Goal: Task Accomplishment & Management: Manage account settings

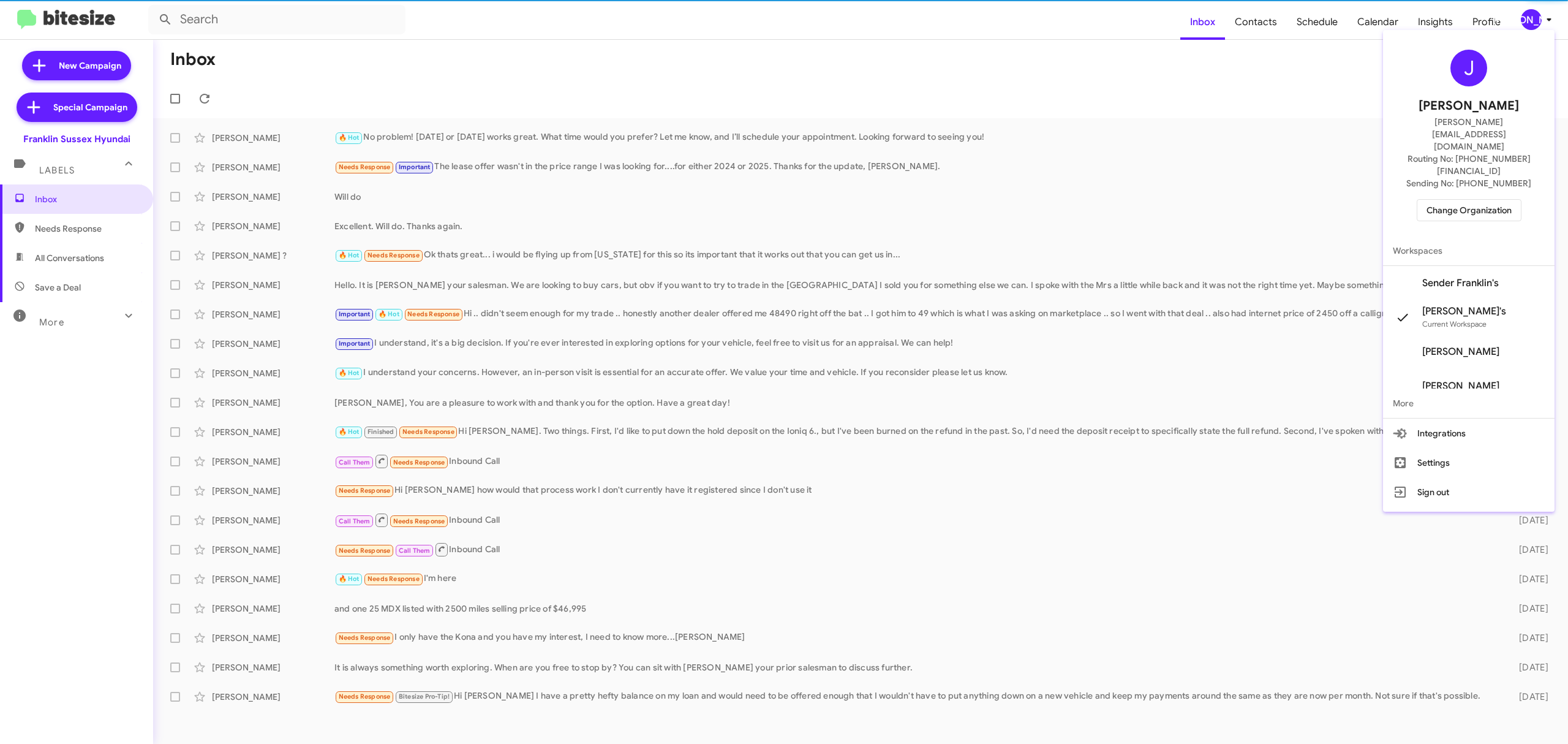
click at [1461, 200] on span "Change Organization" at bounding box center [1470, 210] width 85 height 21
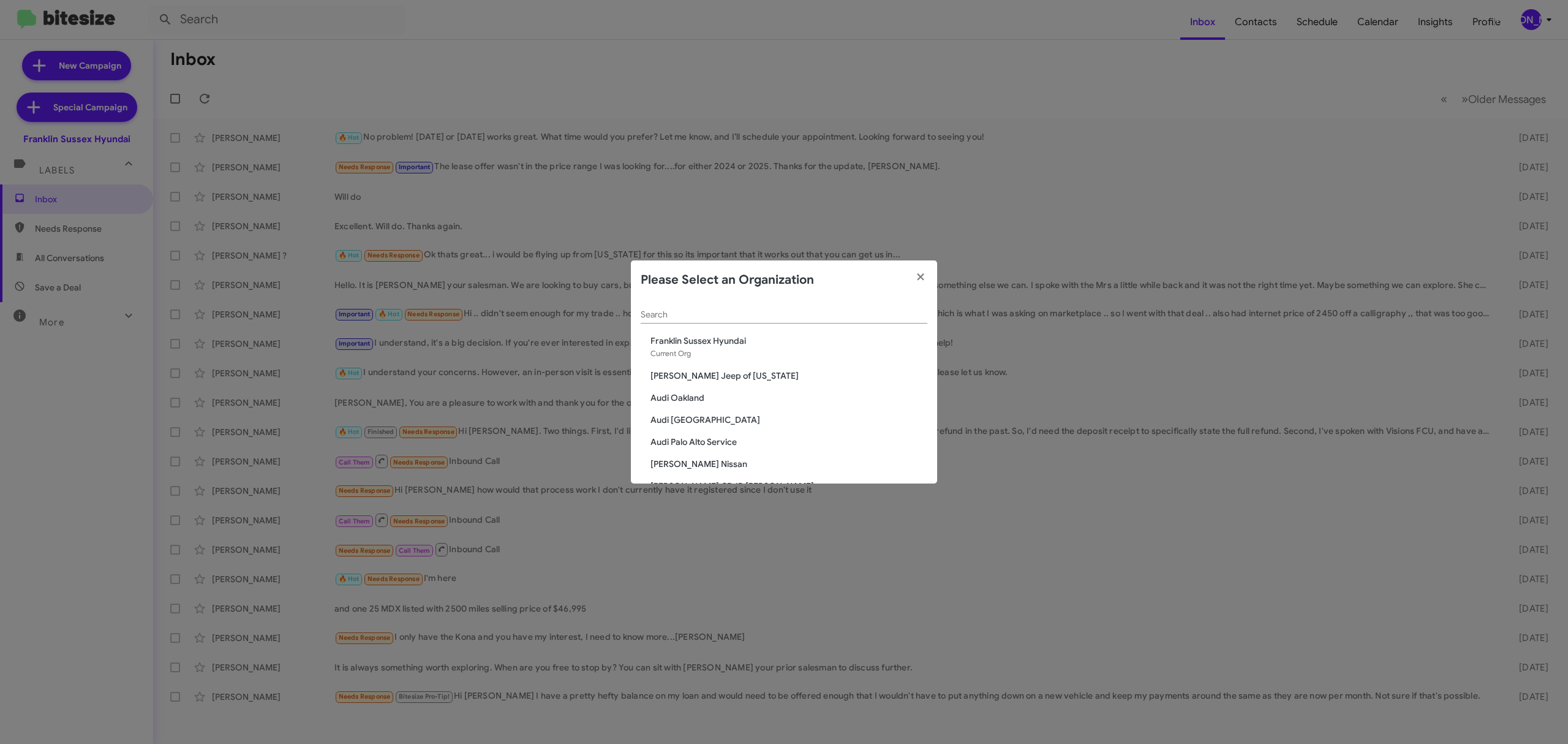
click at [742, 313] on input "Search" at bounding box center [784, 315] width 287 height 10
click at [762, 314] on input "Search" at bounding box center [784, 315] width 287 height 10
click at [789, 310] on input "Search" at bounding box center [784, 315] width 287 height 10
type input "nie"
click at [702, 363] on span "[PERSON_NAME] Chevrolet" at bounding box center [789, 363] width 277 height 12
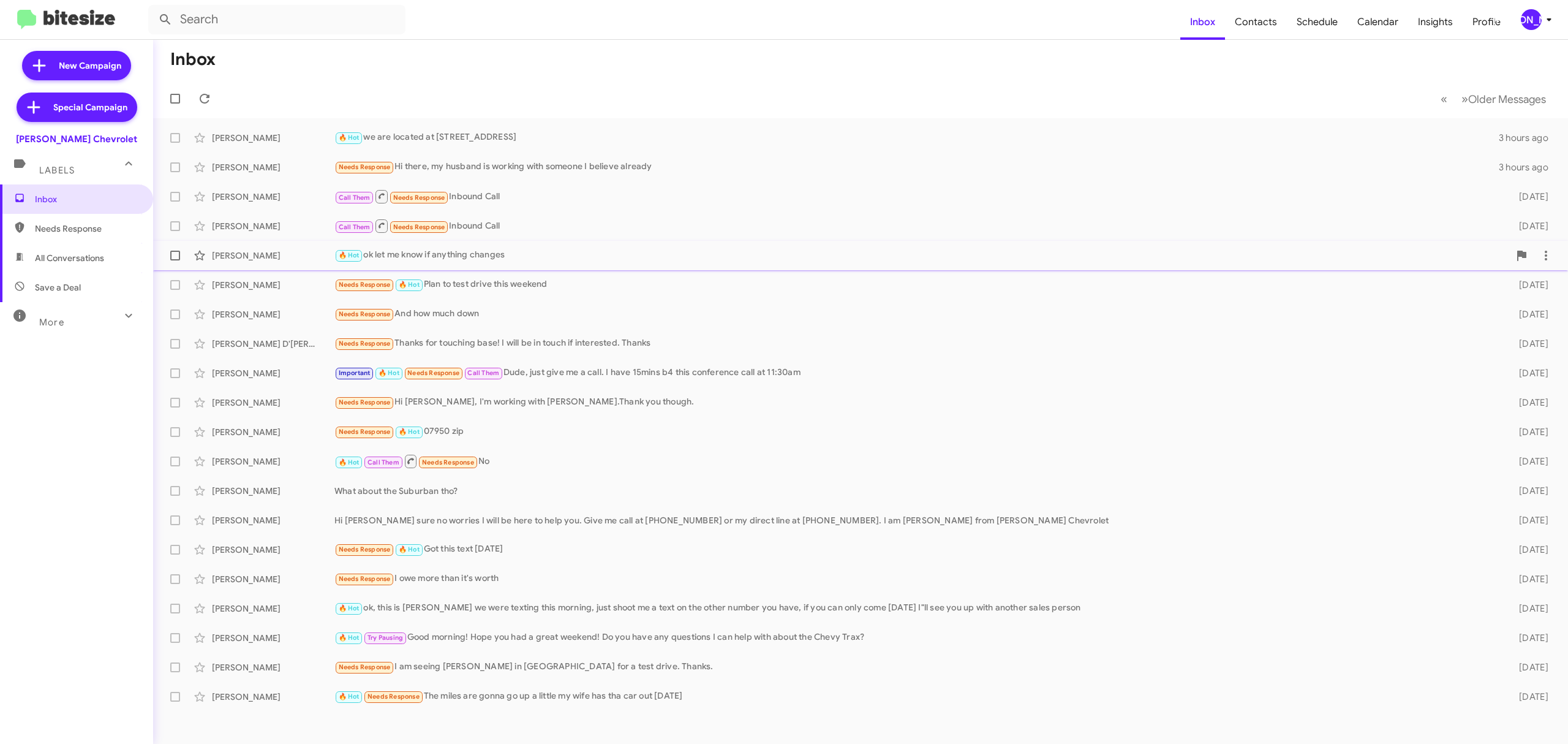
click at [268, 255] on div "Michael Murray" at bounding box center [273, 255] width 123 height 12
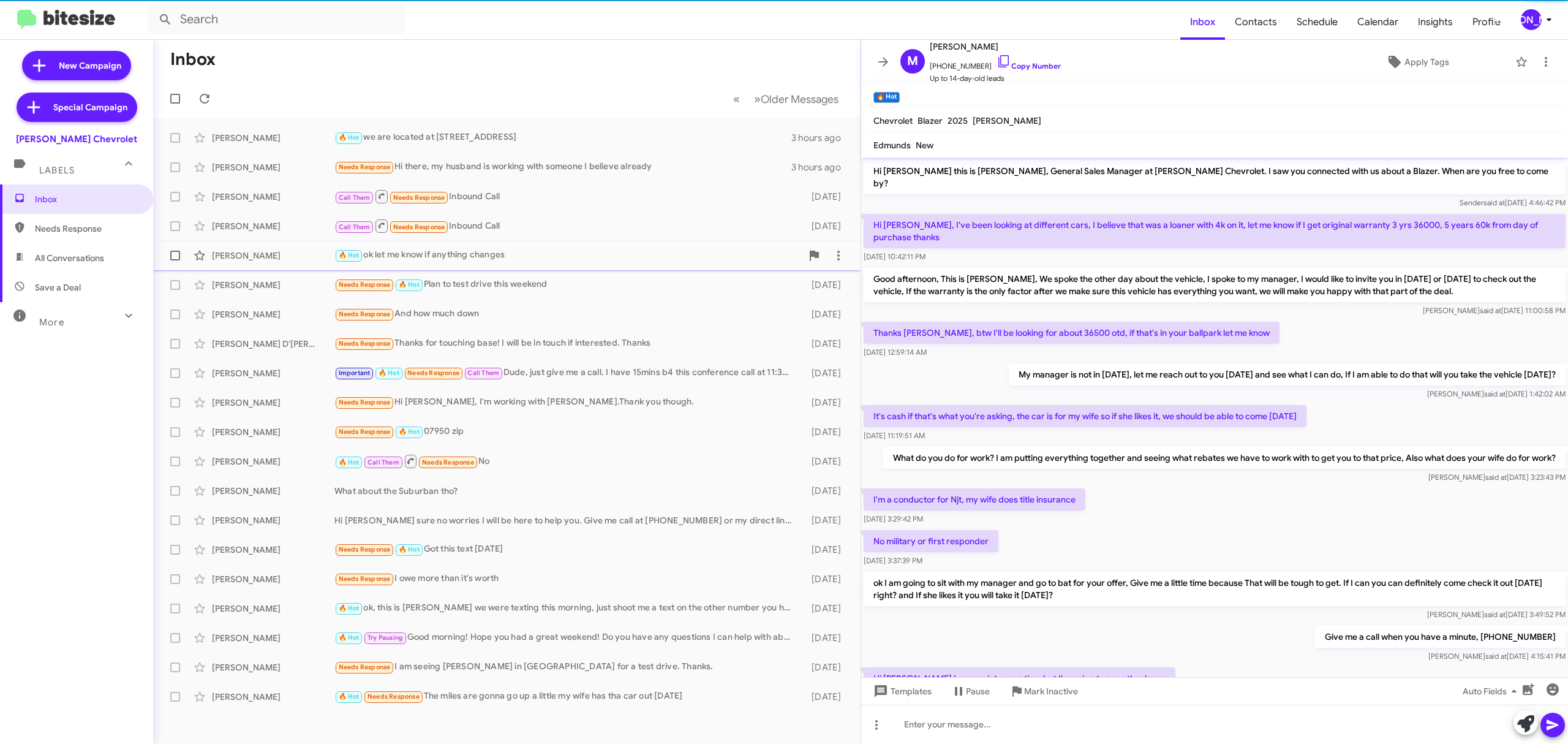
scroll to position [188, 0]
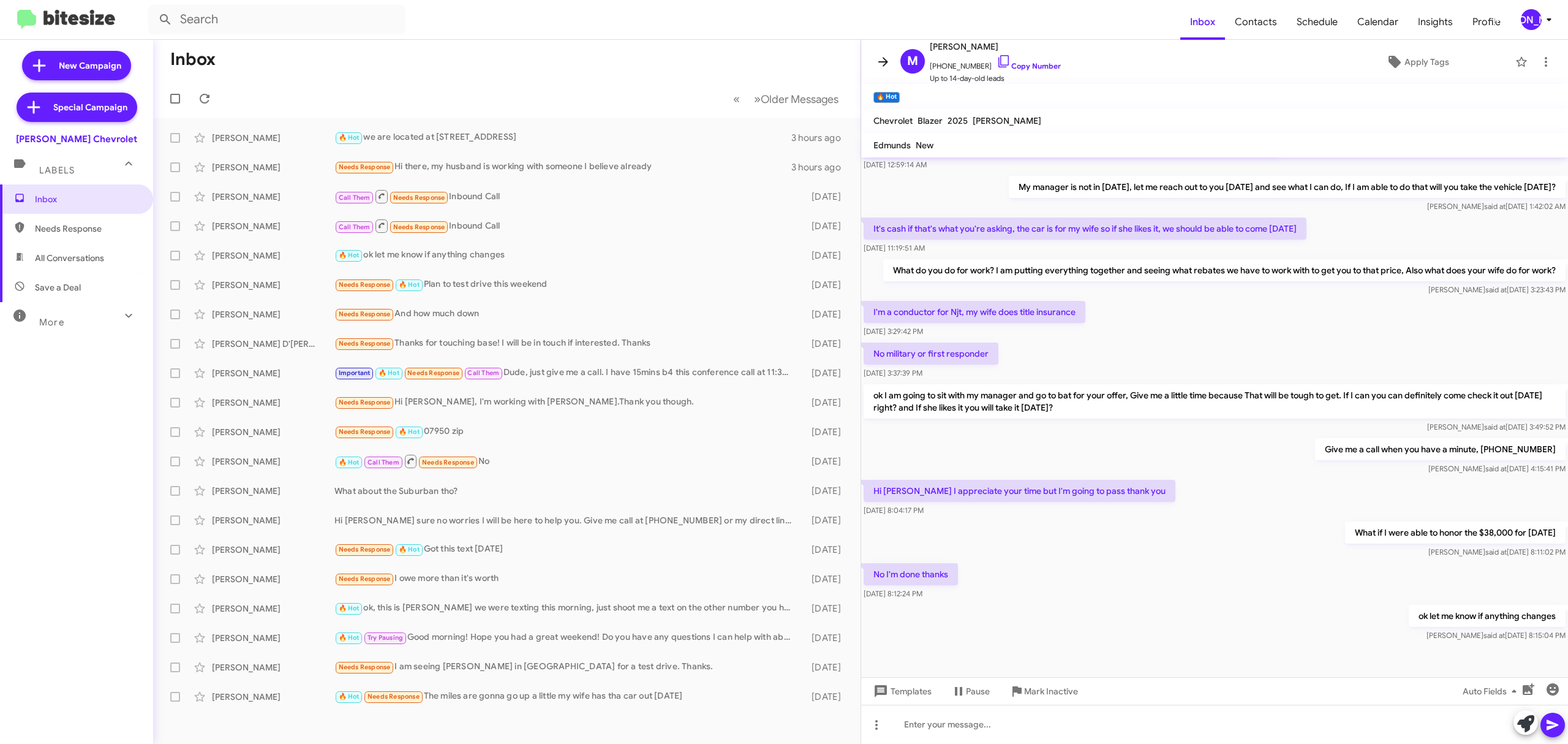
click at [883, 59] on icon at bounding box center [883, 61] width 10 height 9
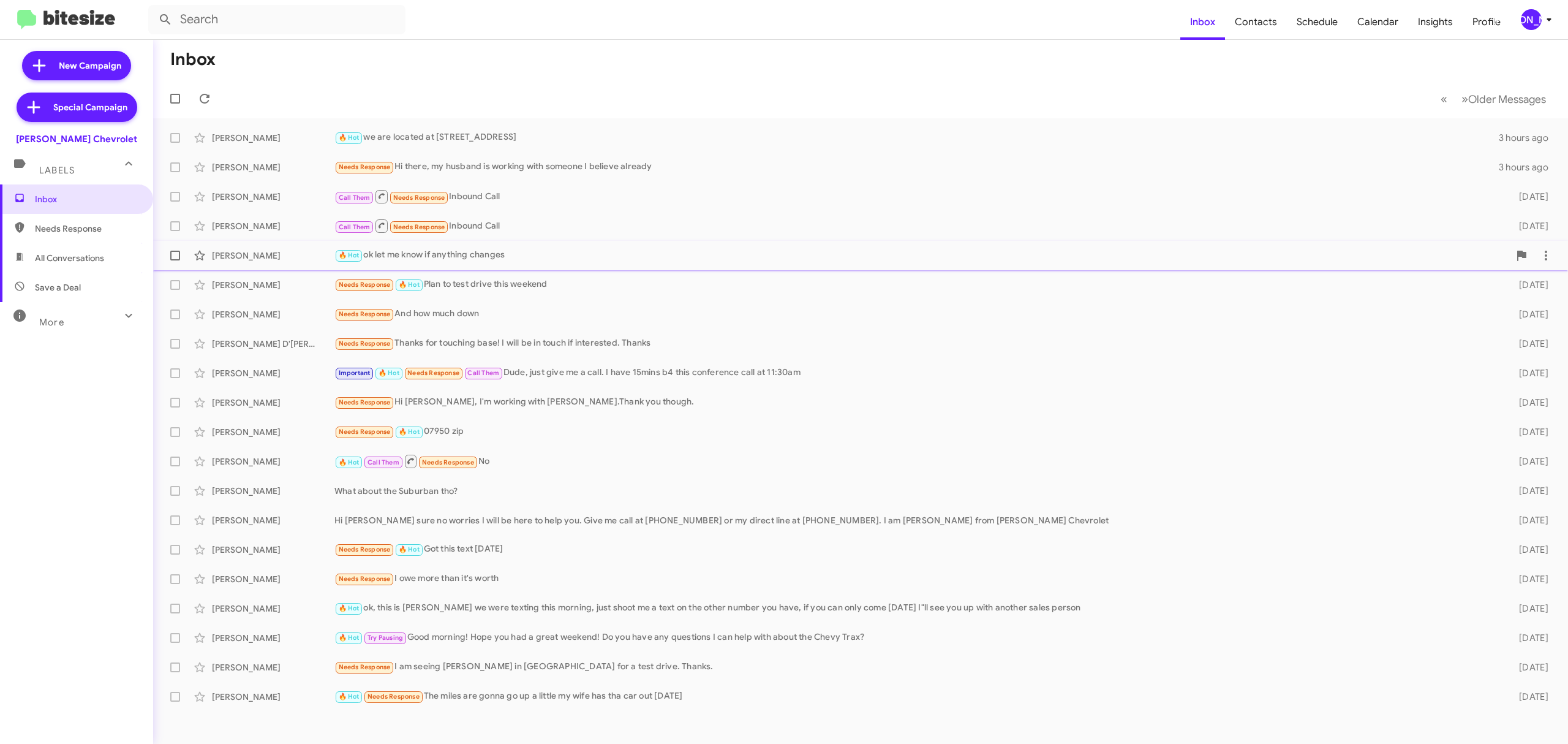
click at [491, 255] on div "🔥 Hot ok let me know if anything changes" at bounding box center [921, 255] width 1175 height 14
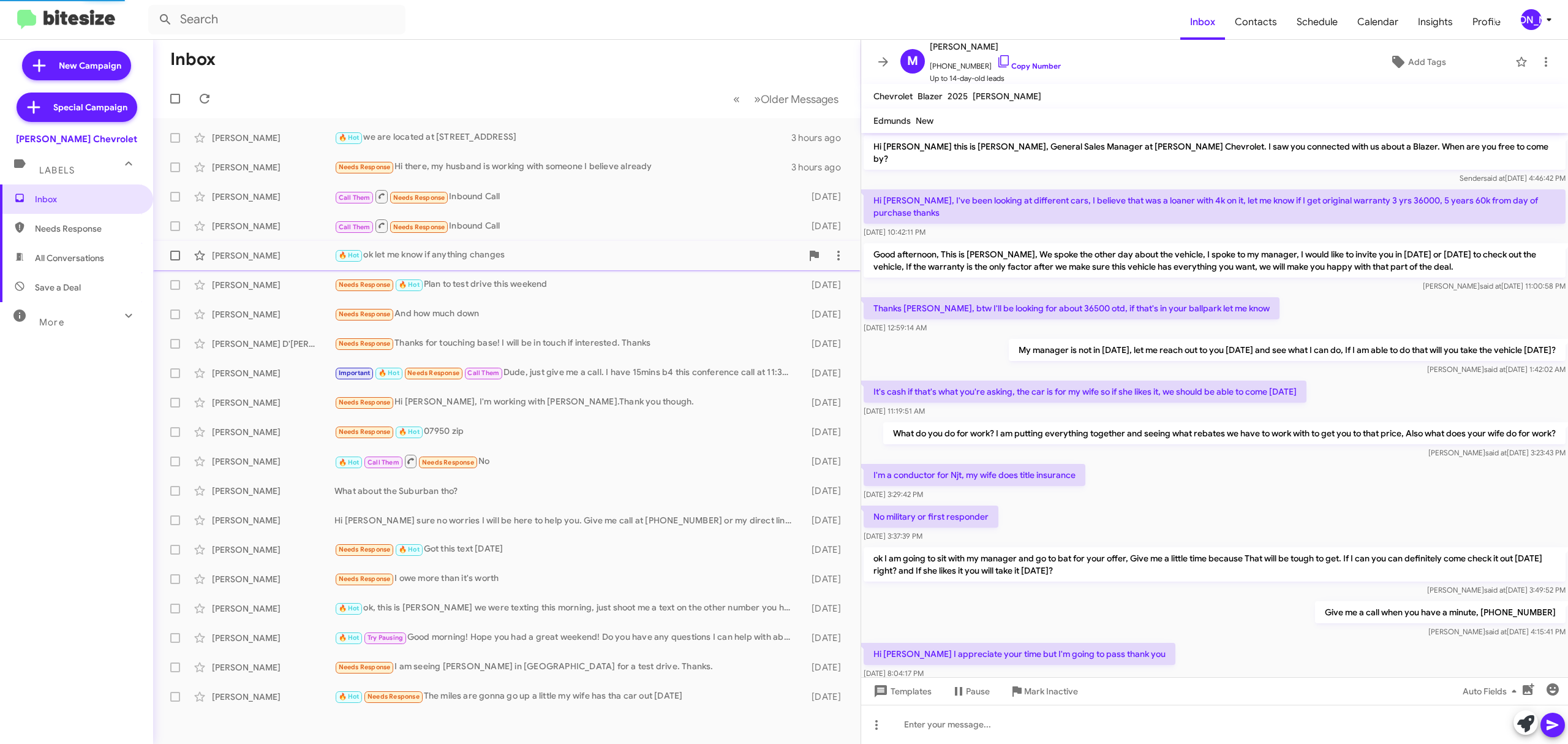
scroll to position [163, 0]
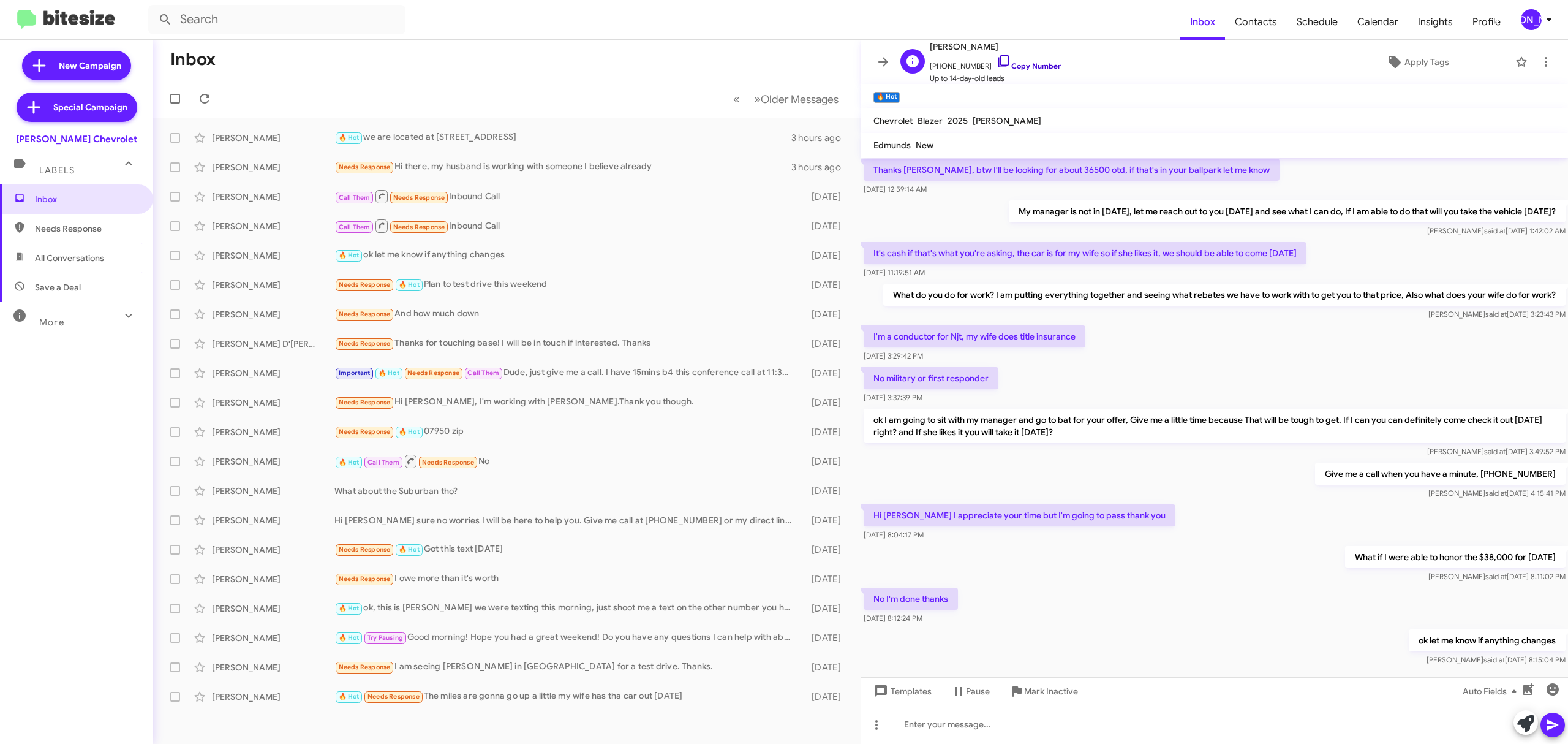
click at [1013, 67] on link "Copy Number" at bounding box center [1028, 66] width 64 height 9
click at [882, 62] on icon at bounding box center [883, 61] width 10 height 9
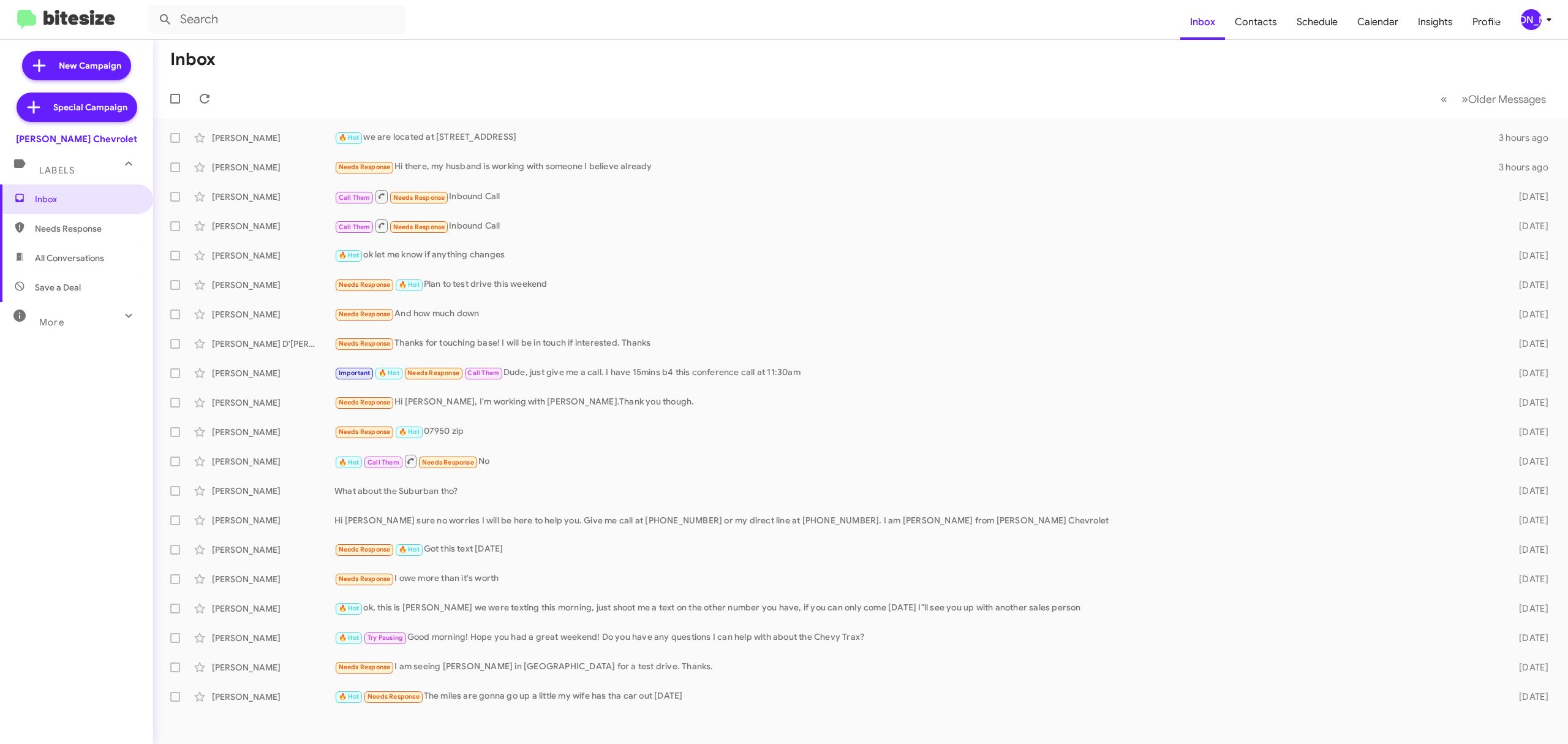
click at [1529, 23] on div "[PERSON_NAME]" at bounding box center [1531, 19] width 21 height 21
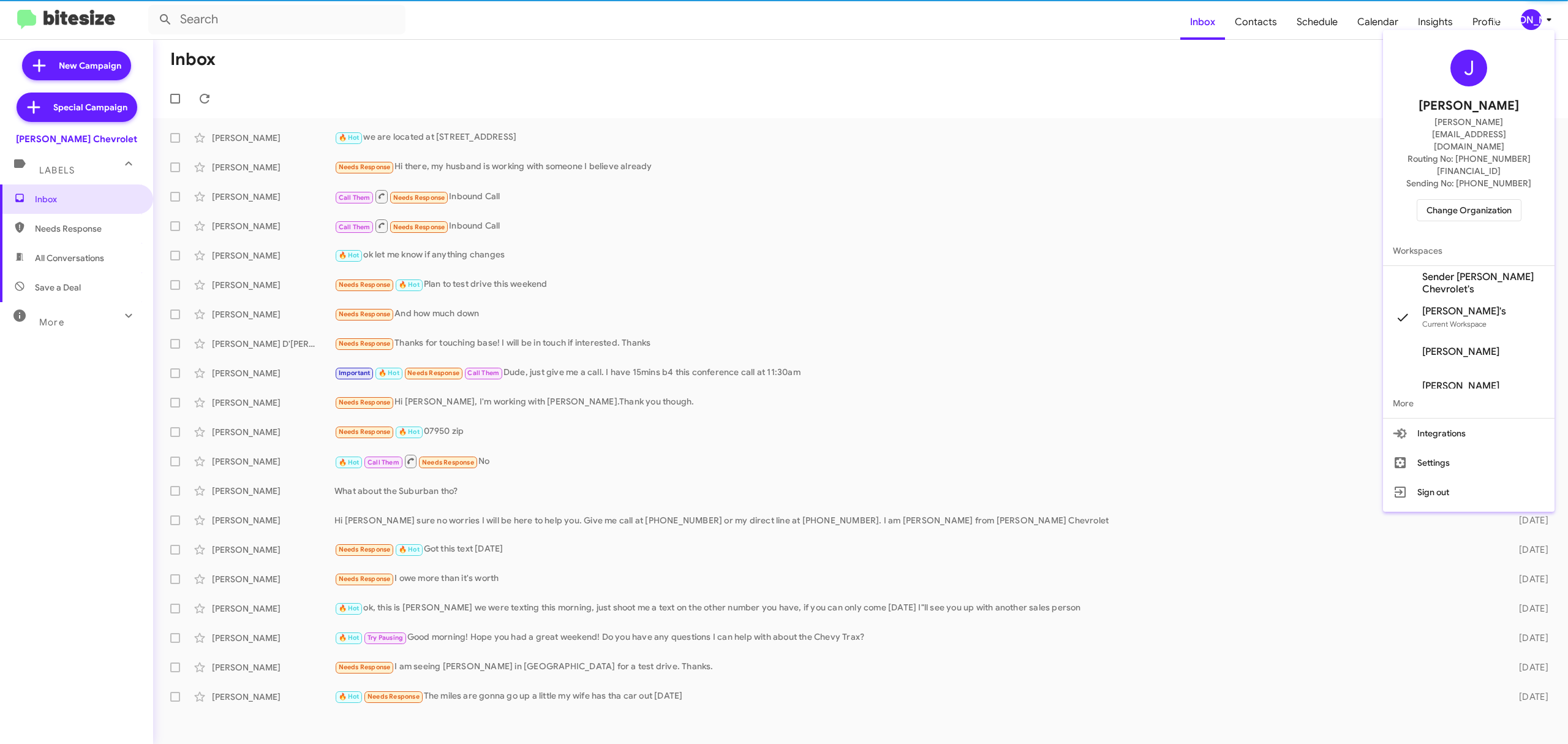
click at [1476, 200] on span "Change Organization" at bounding box center [1470, 210] width 85 height 21
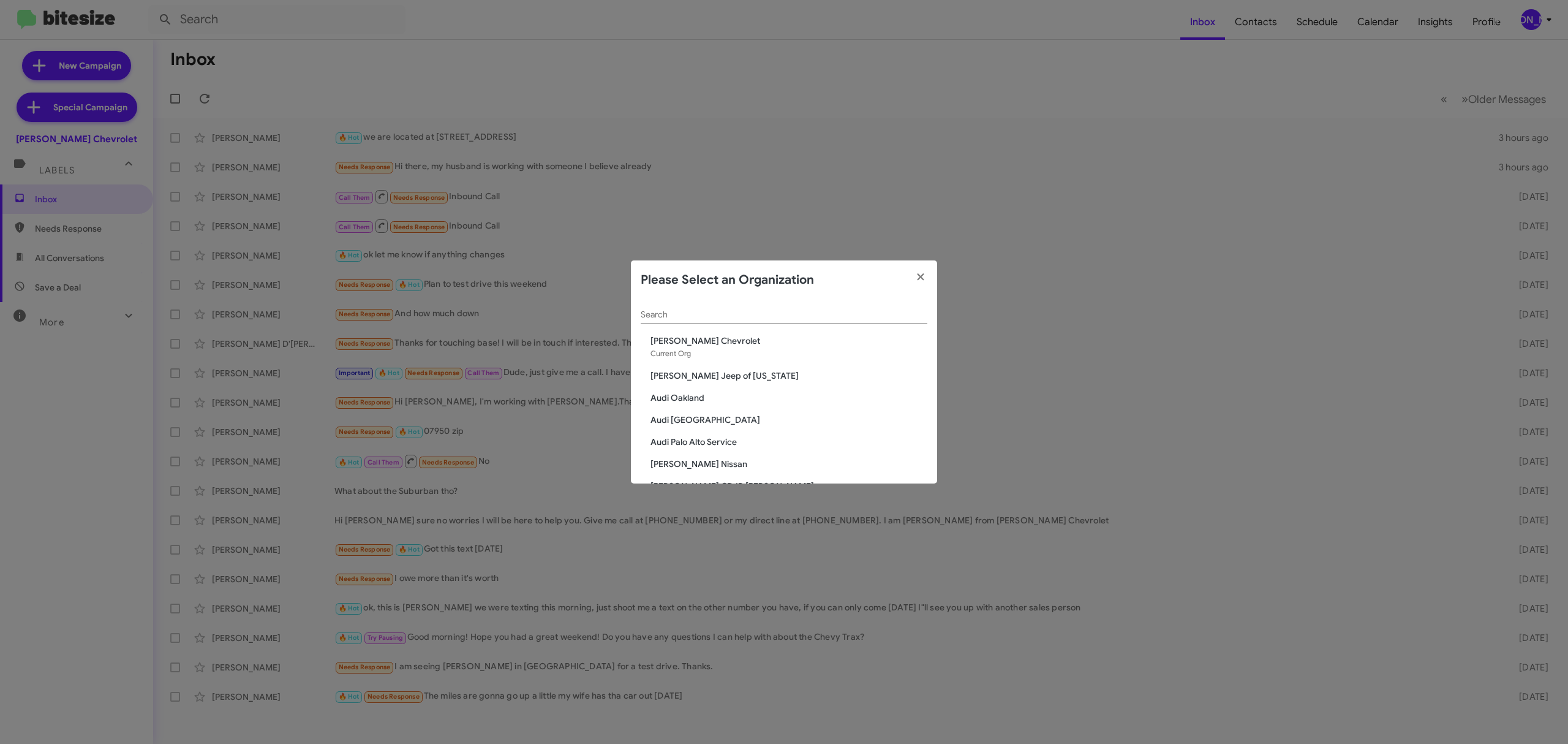
click at [831, 313] on input "Search" at bounding box center [784, 315] width 287 height 10
type input "nielsen"
click at [756, 369] on span "Nielsen Dodge Chrysler Jeep" at bounding box center [789, 375] width 277 height 12
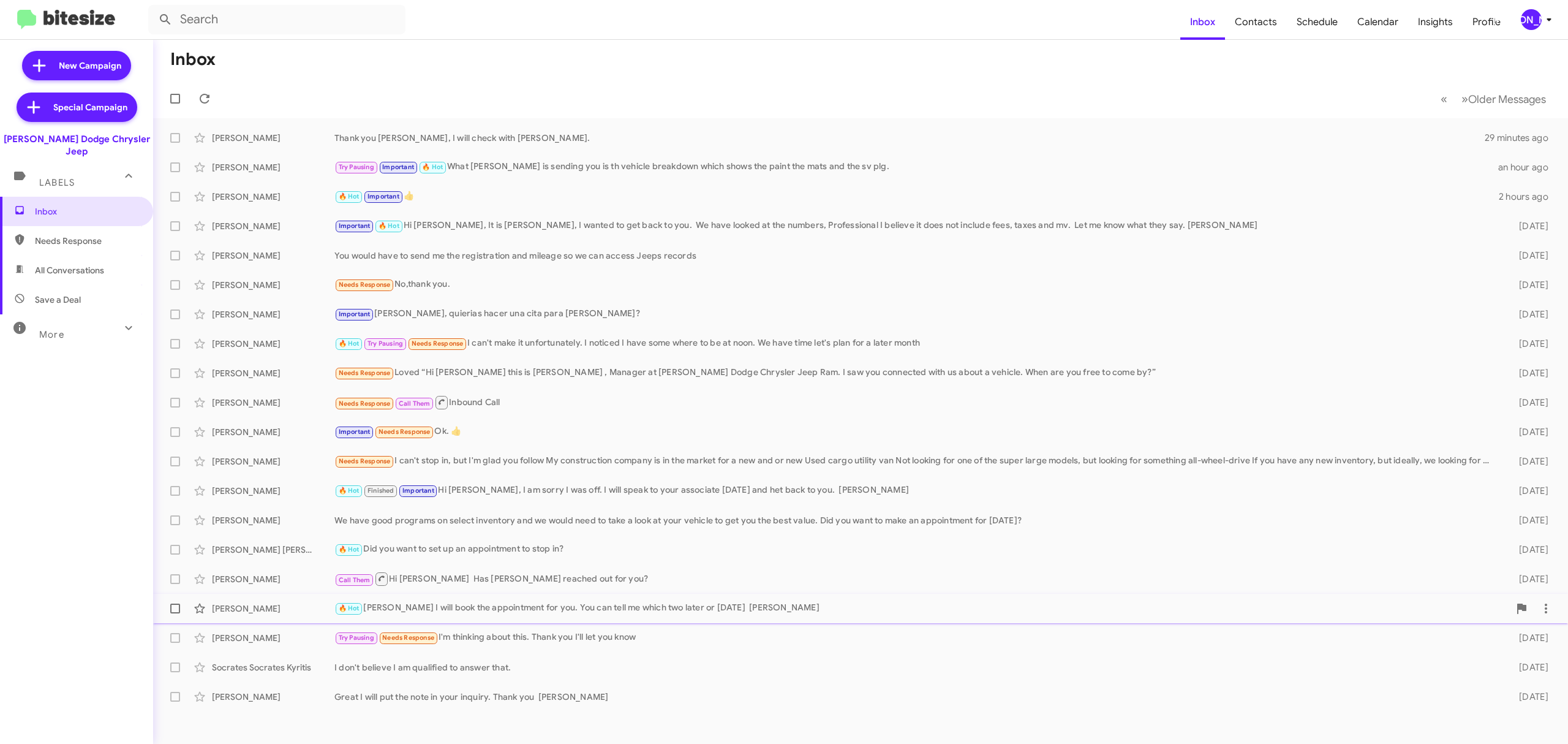
click at [281, 608] on div "Lloyd Burnett" at bounding box center [273, 608] width 123 height 12
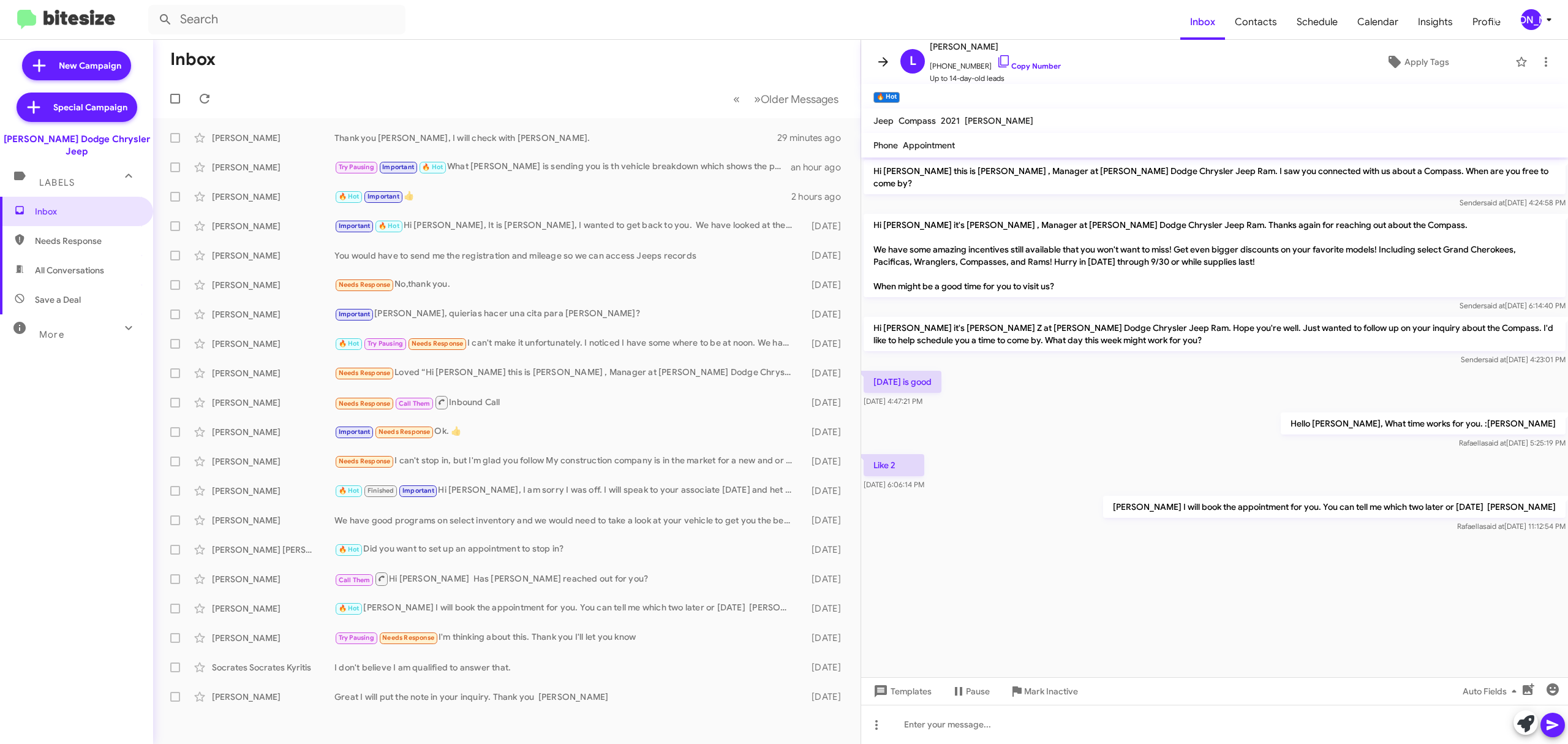
click at [882, 62] on icon at bounding box center [883, 61] width 10 height 9
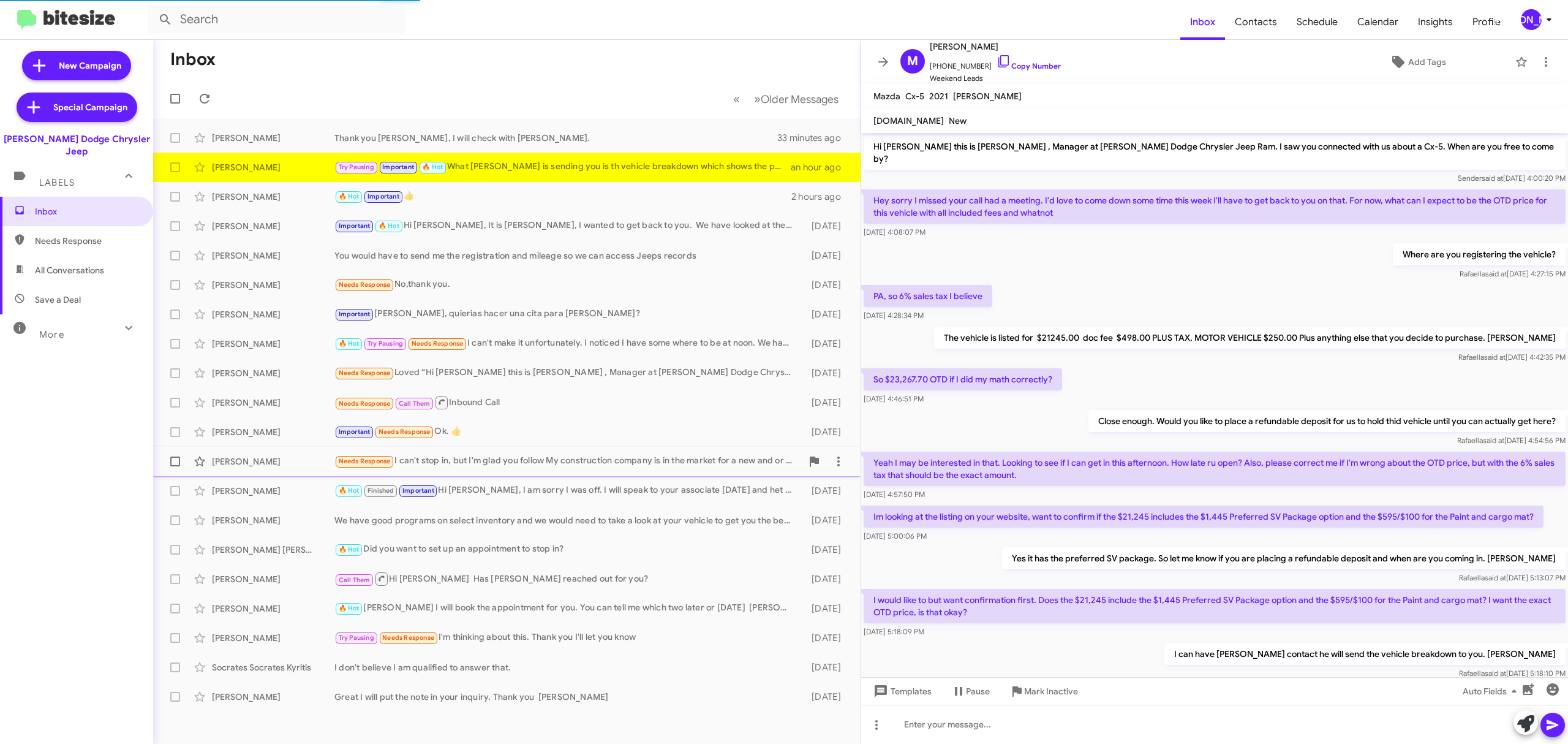
scroll to position [163, 0]
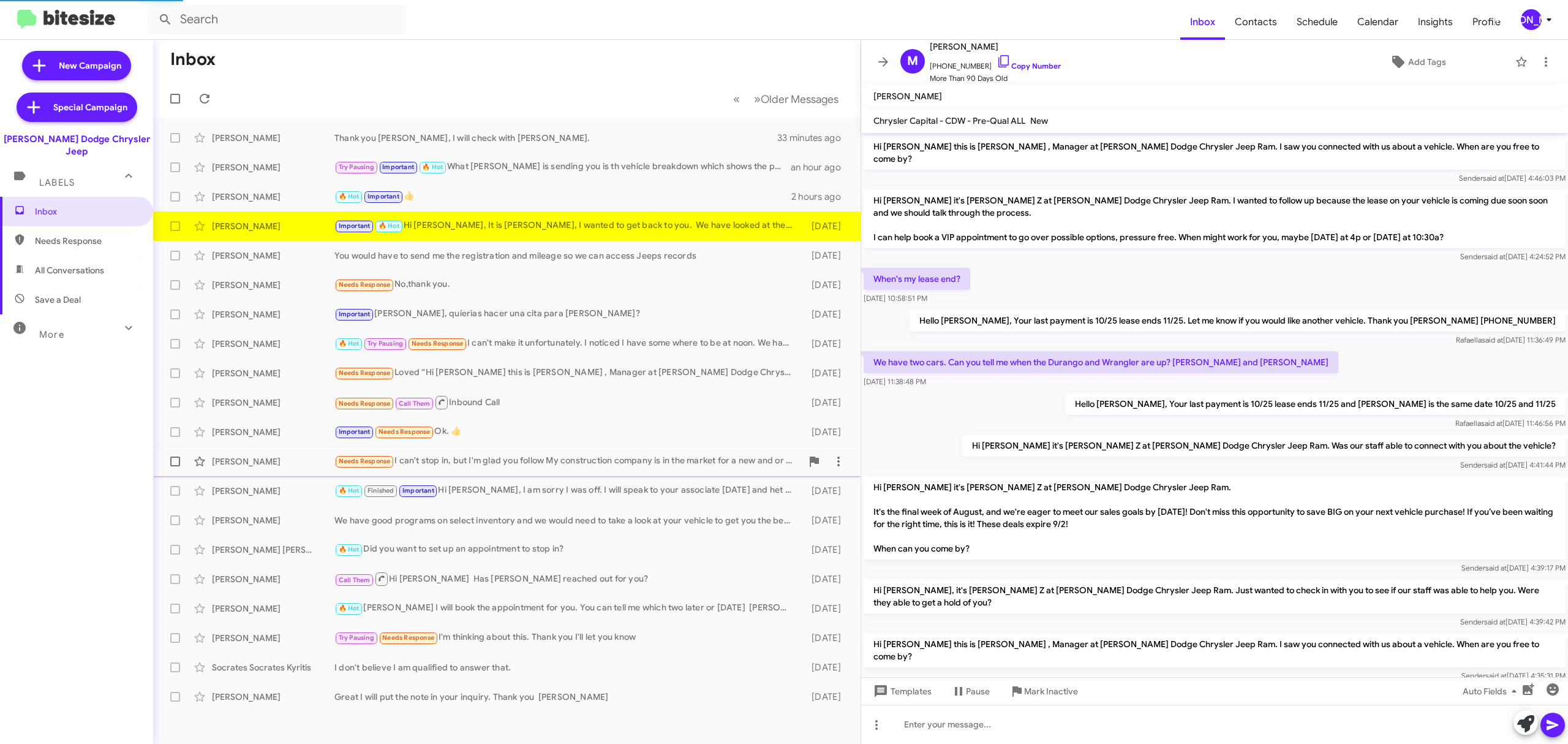
scroll to position [445, 0]
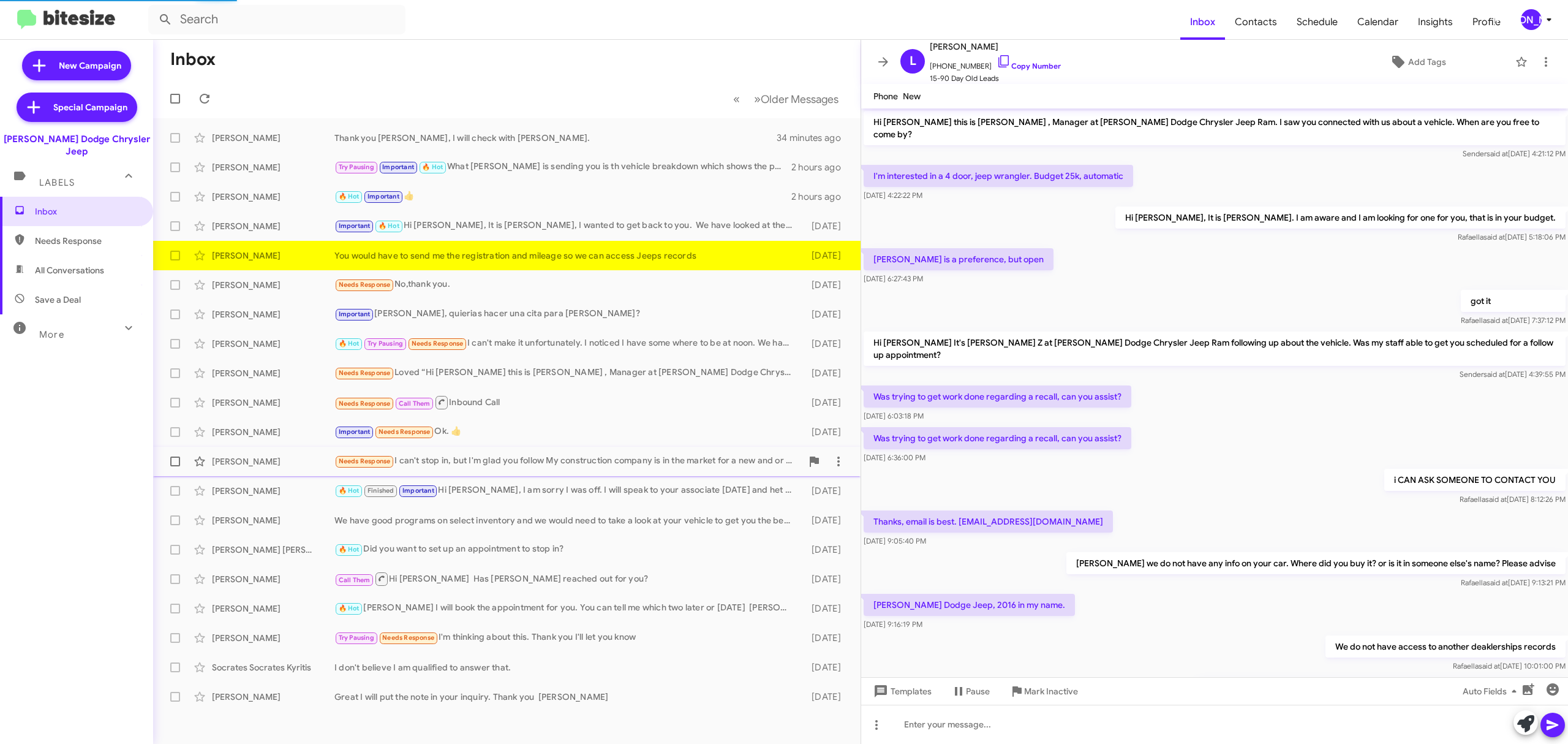
scroll to position [57, 0]
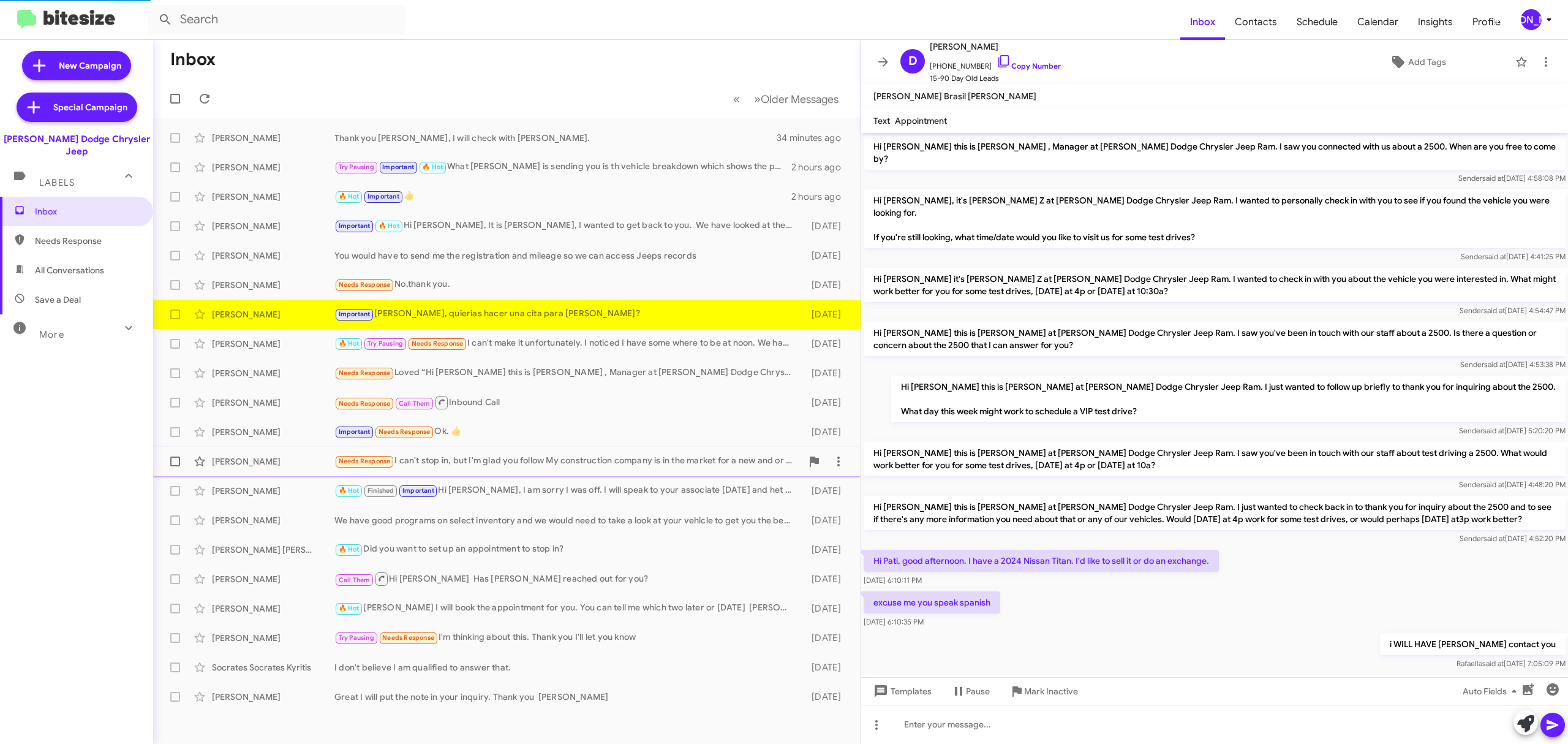
scroll to position [136, 0]
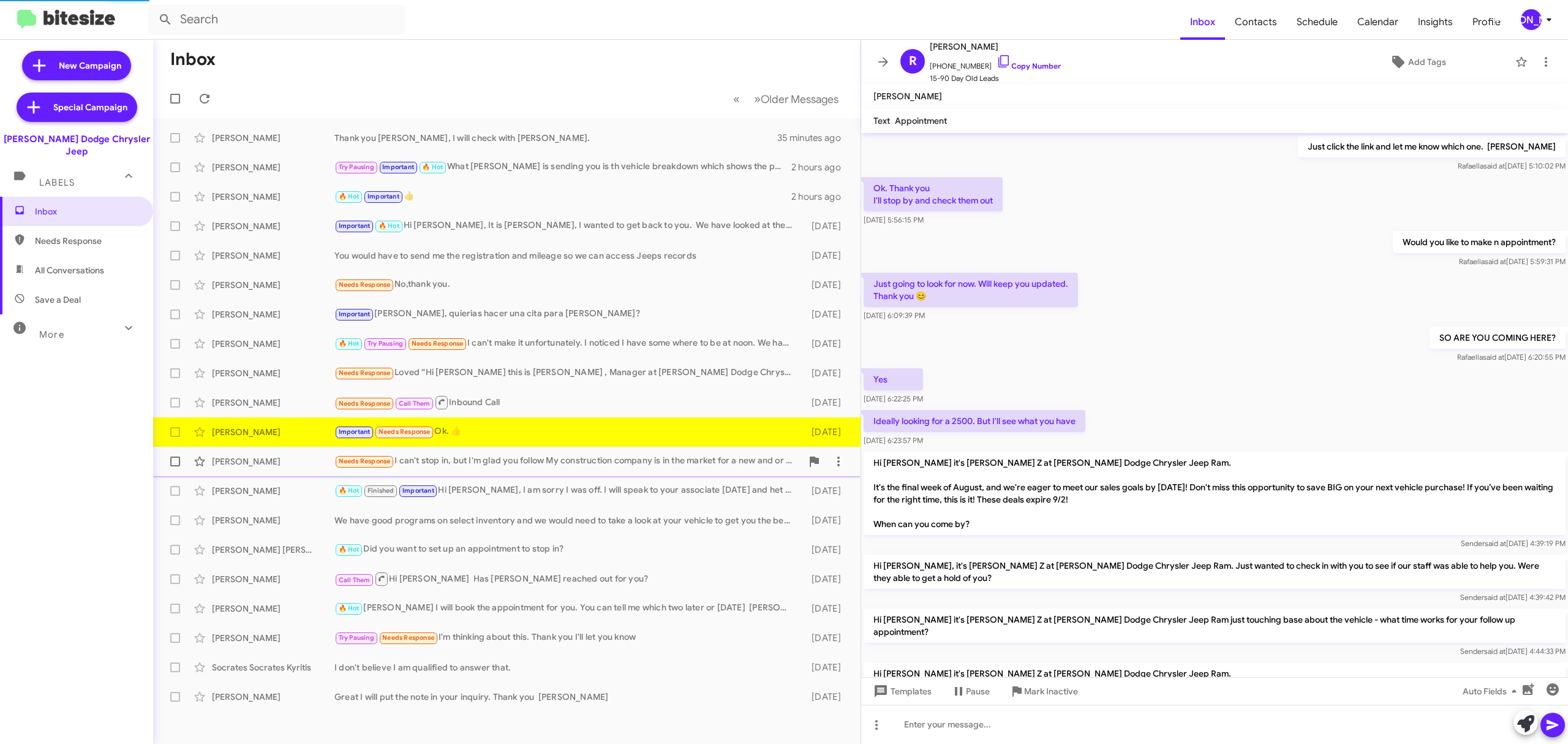
scroll to position [510, 0]
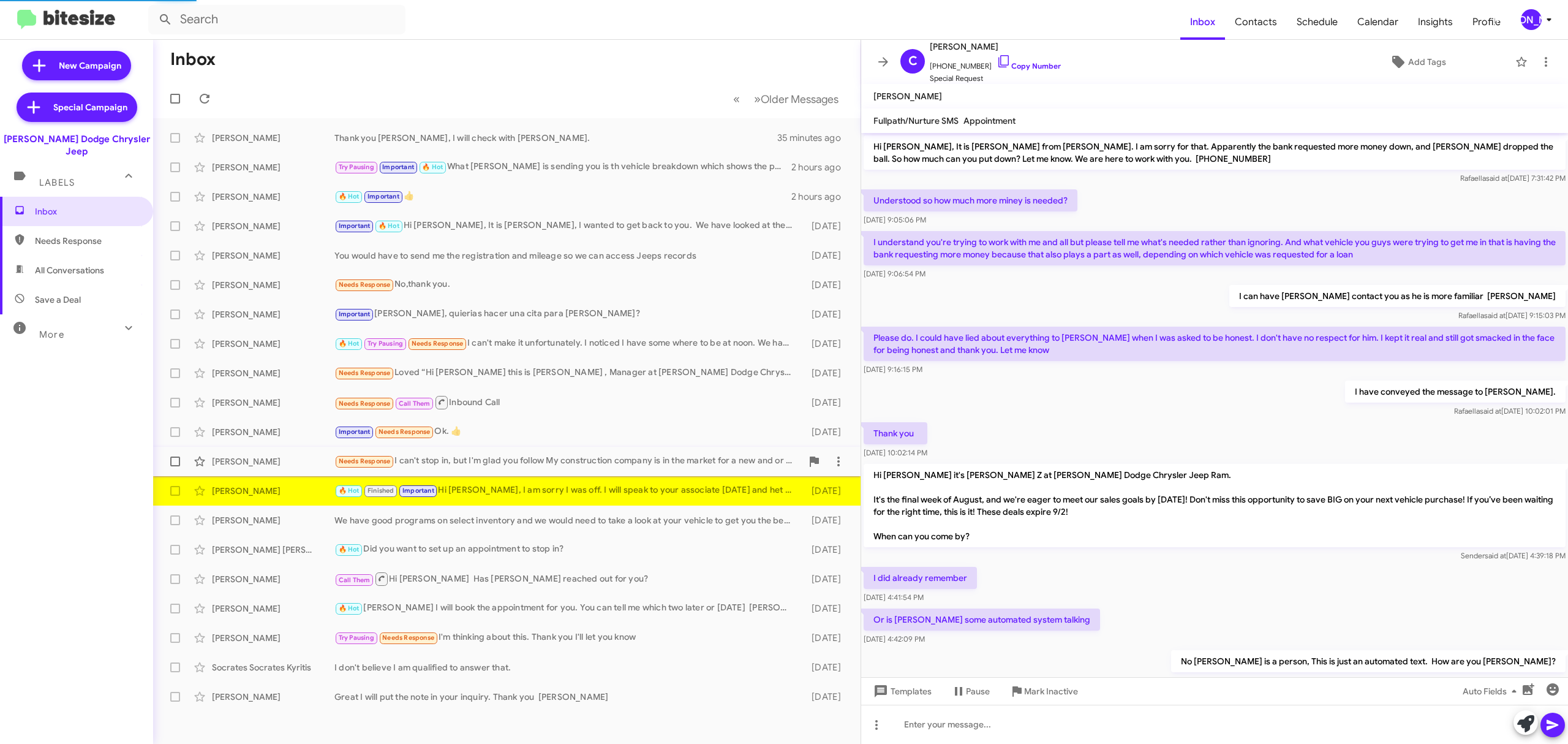
scroll to position [448, 0]
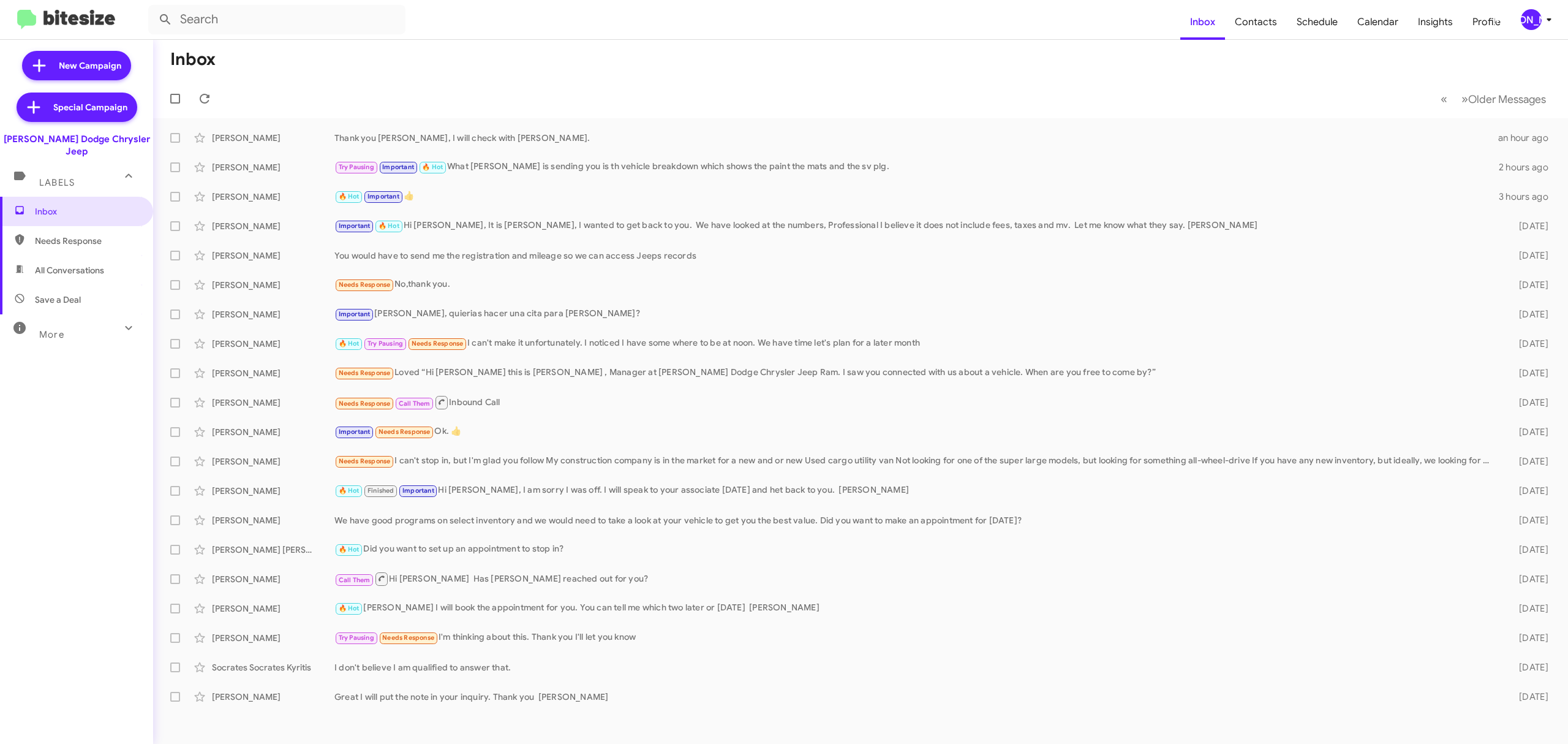
click at [1537, 20] on div "[PERSON_NAME]" at bounding box center [1531, 19] width 21 height 21
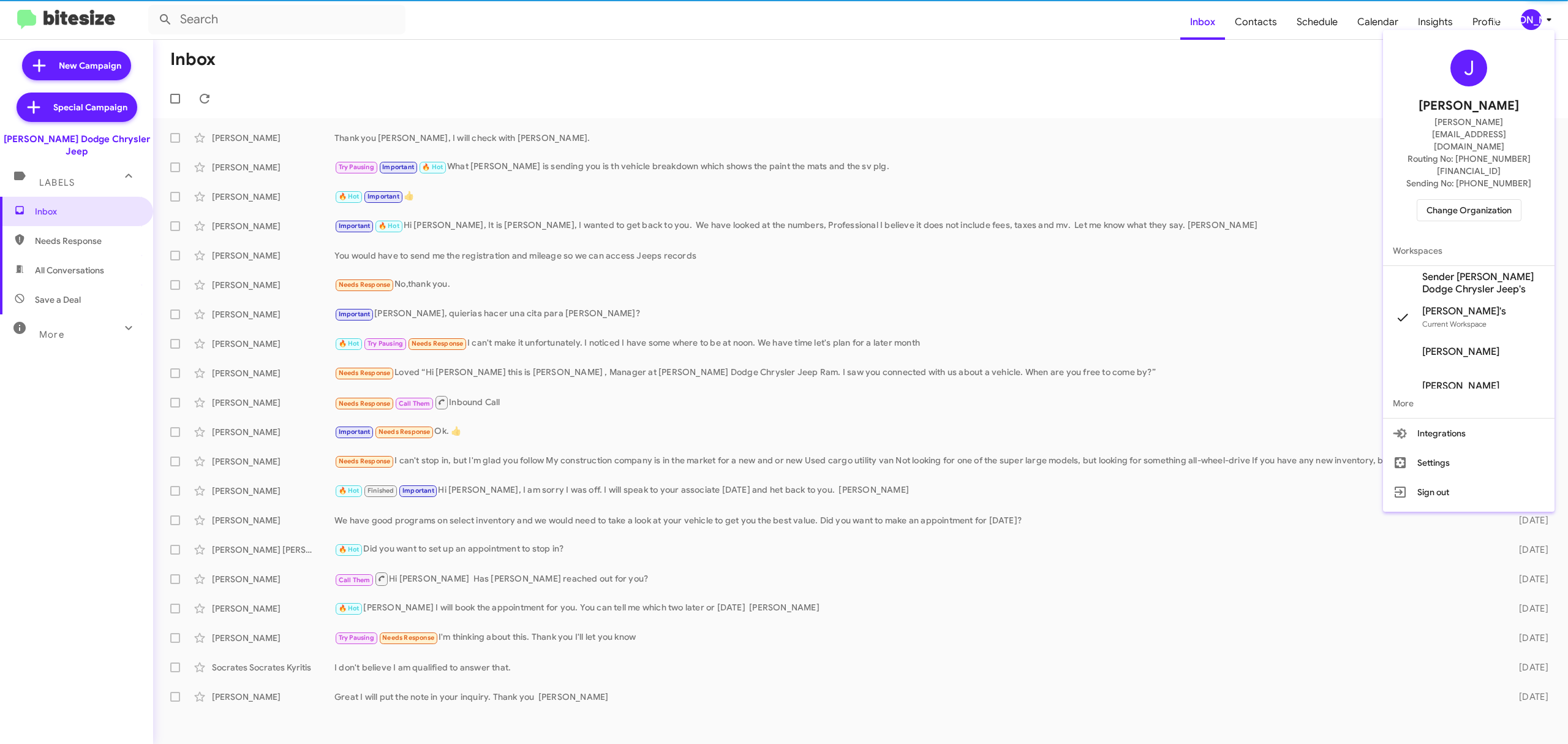
click at [1459, 200] on span "Change Organization" at bounding box center [1470, 210] width 85 height 21
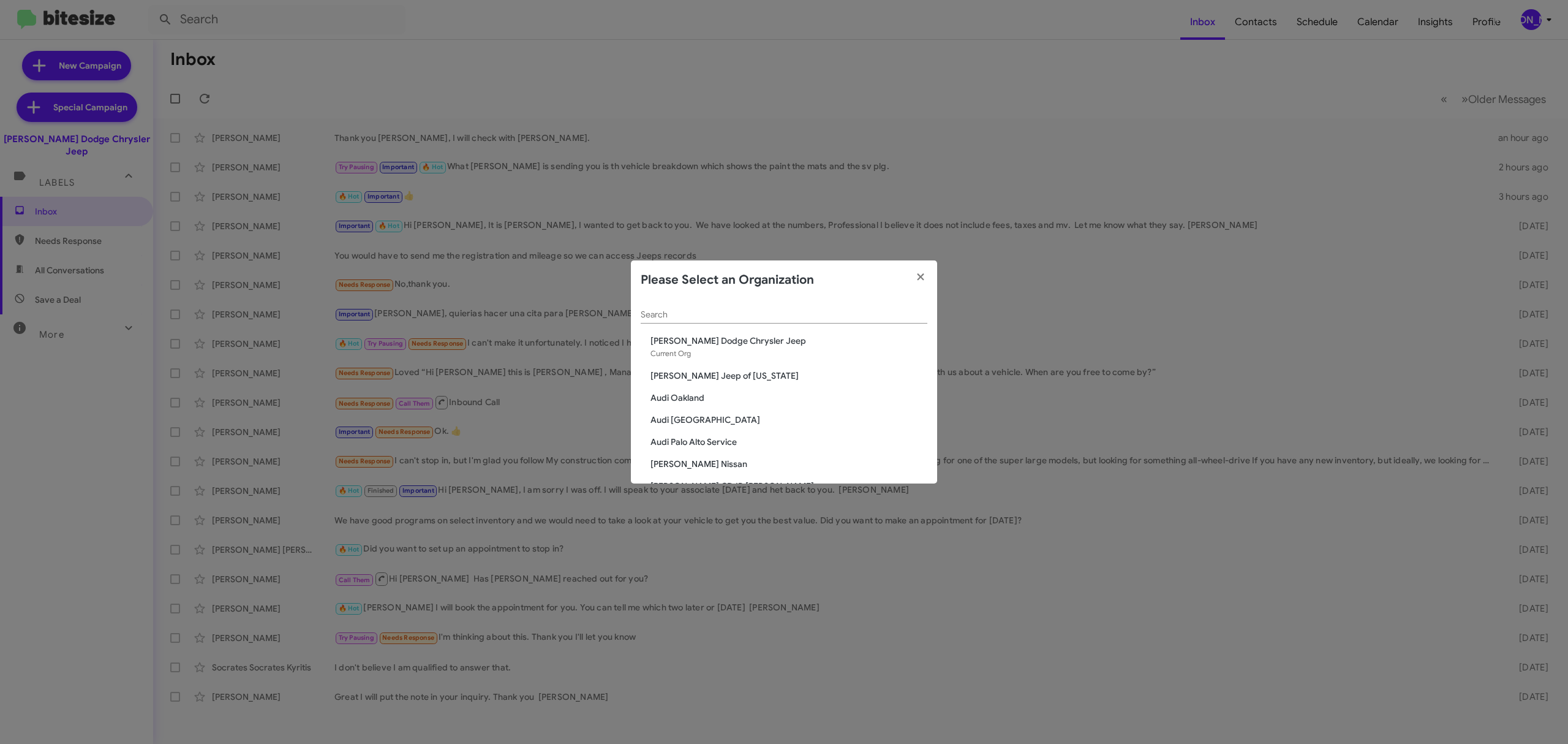
click at [812, 313] on input "Search" at bounding box center [784, 315] width 287 height 10
type input "nielsen"
click at [717, 423] on span "Nielsen Kia of Newton" at bounding box center [789, 420] width 277 height 12
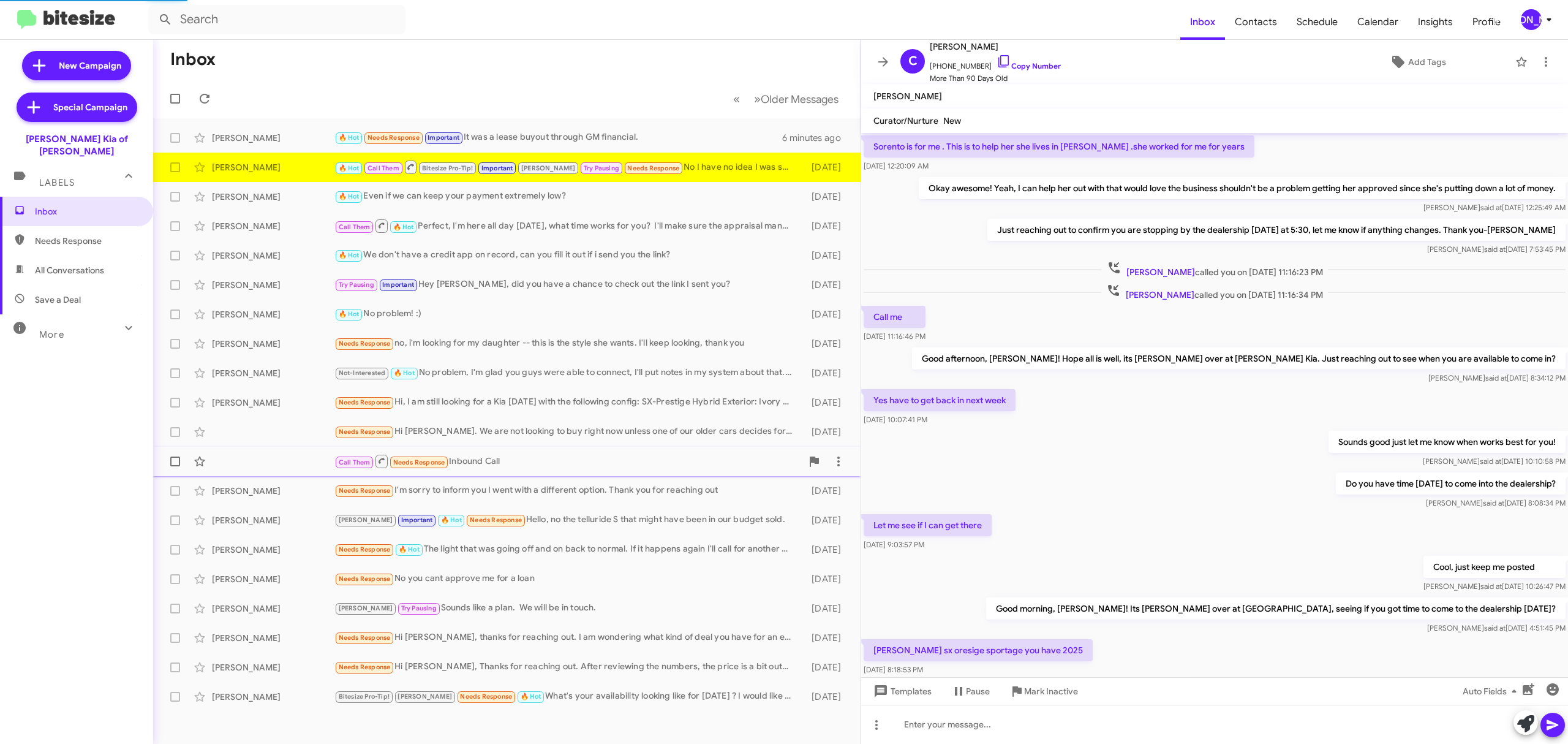
scroll to position [313, 0]
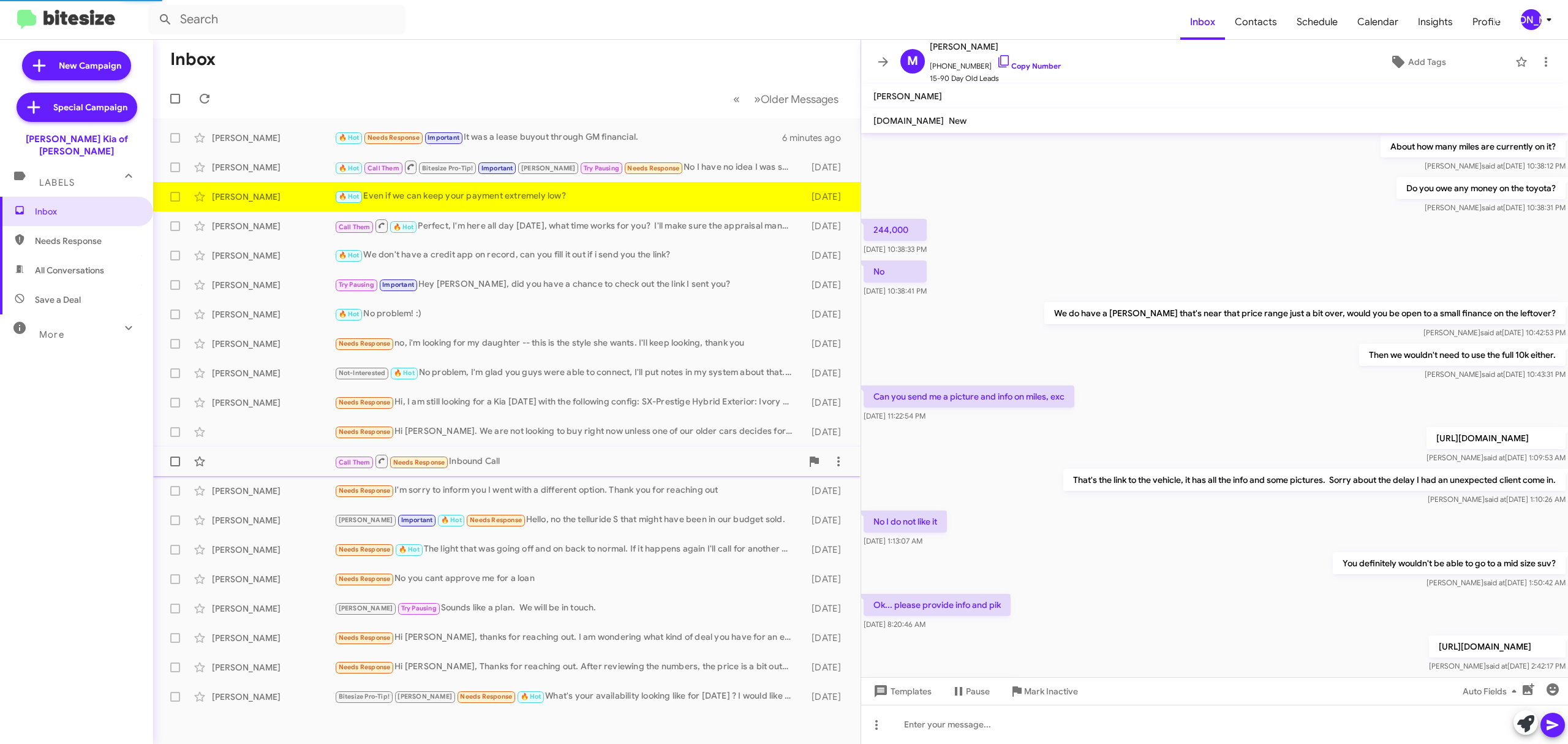
scroll to position [351, 0]
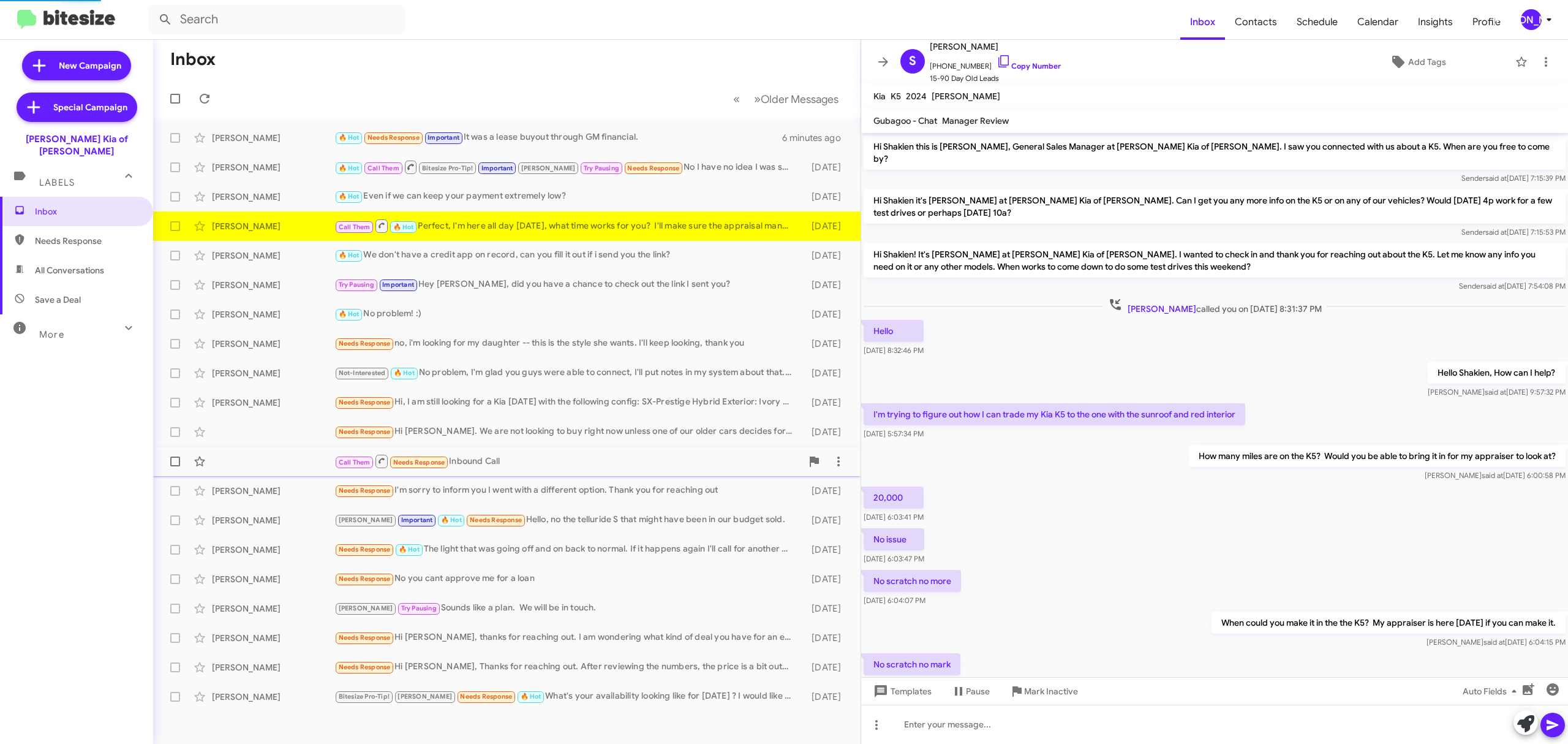
scroll to position [133, 0]
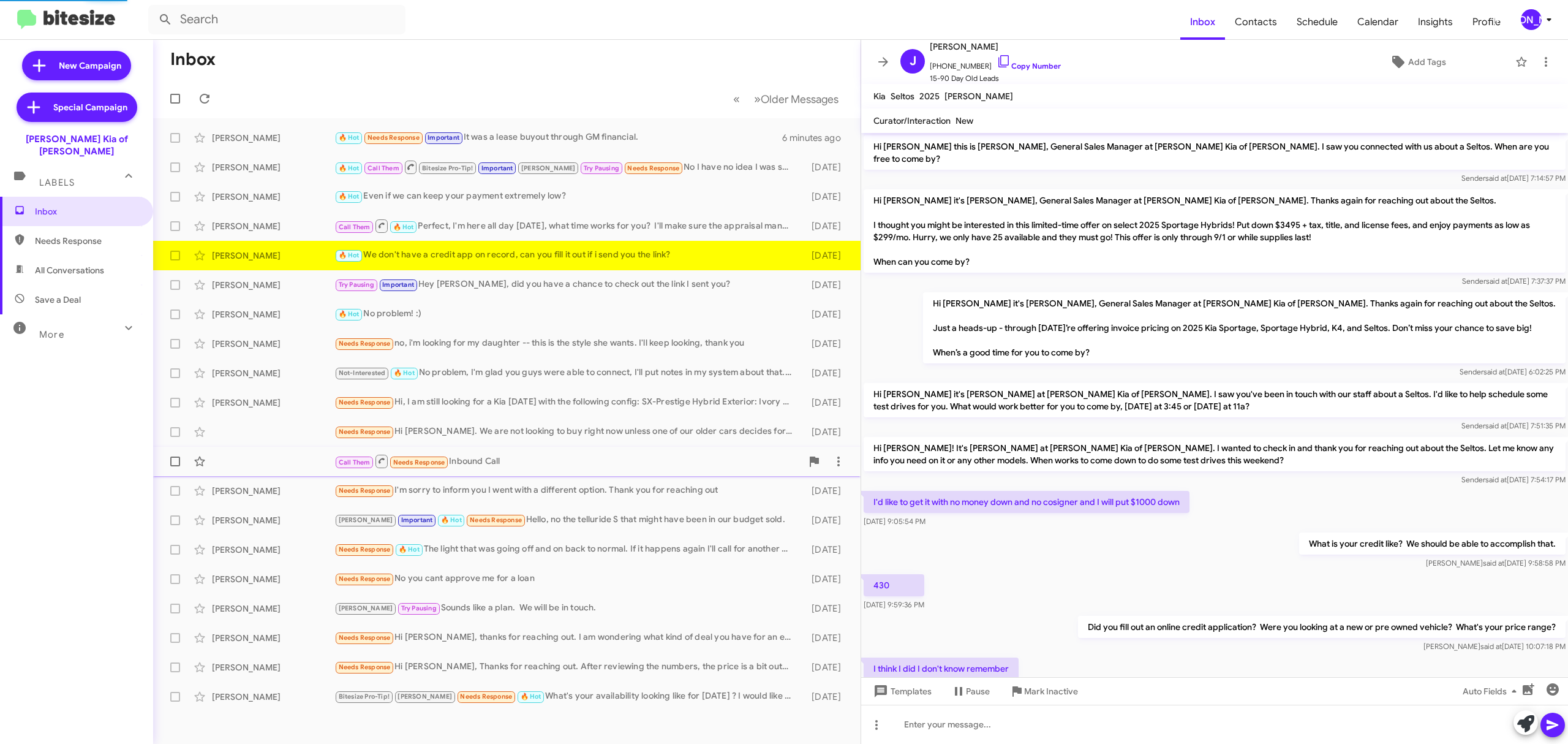
scroll to position [82, 0]
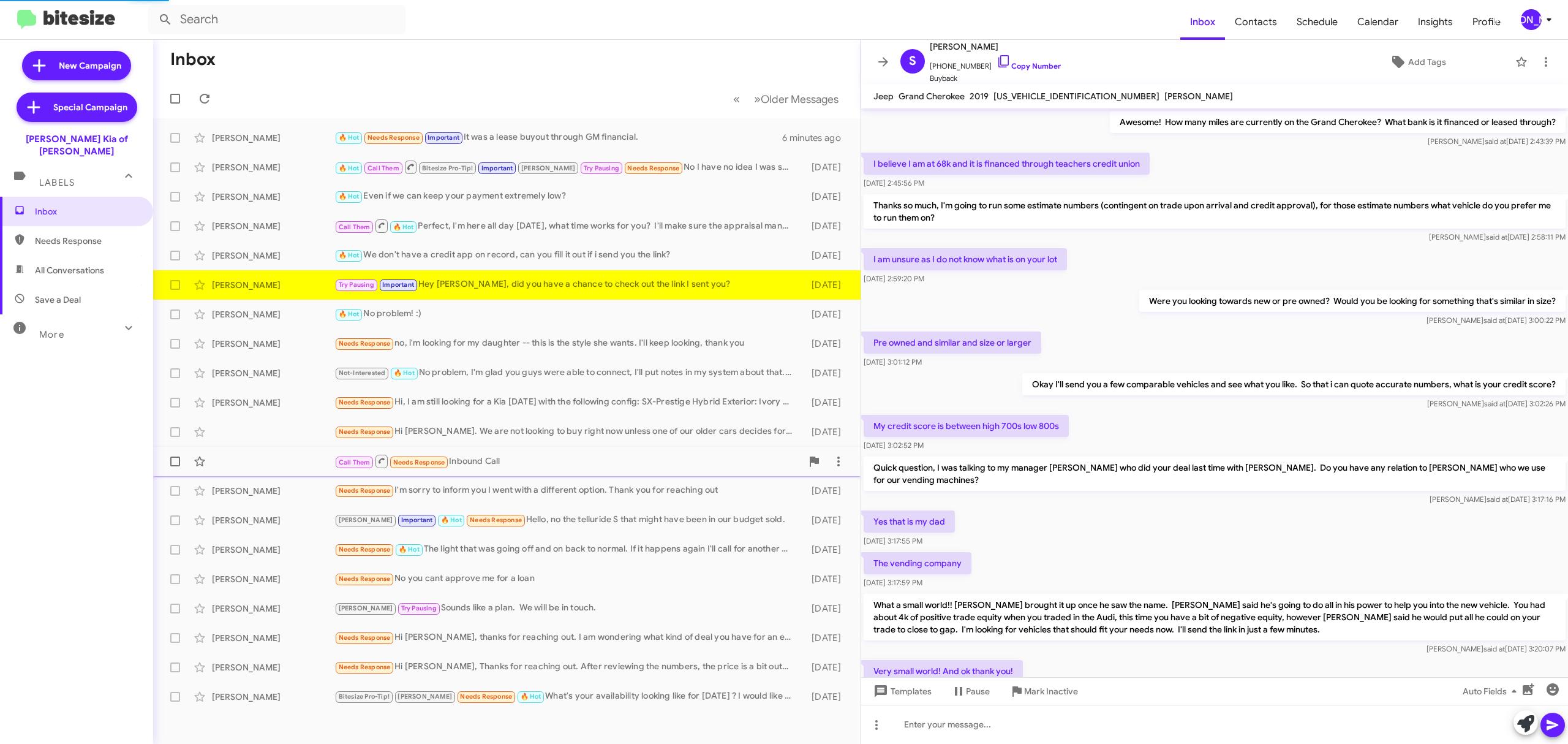
scroll to position [387, 0]
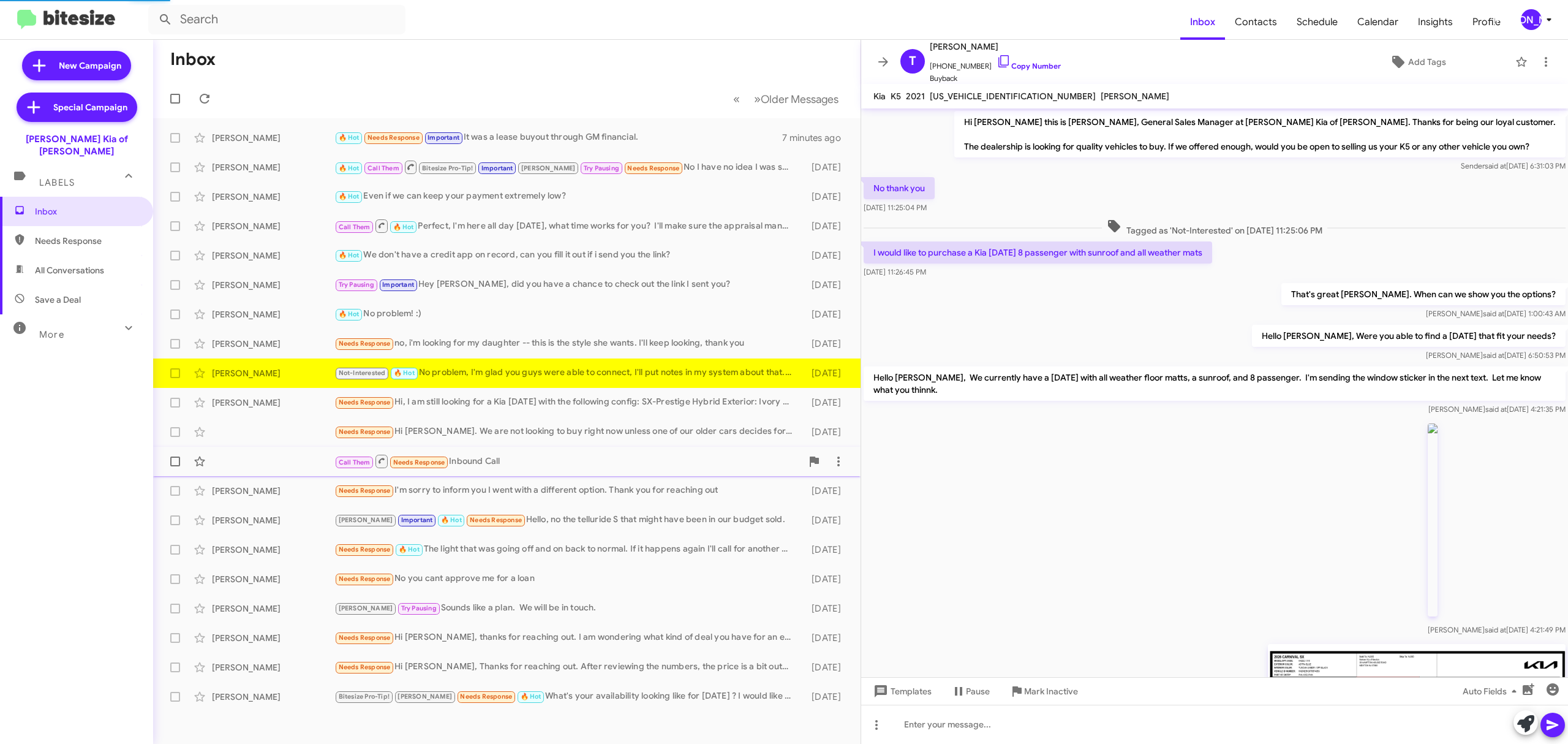
scroll to position [523, 0]
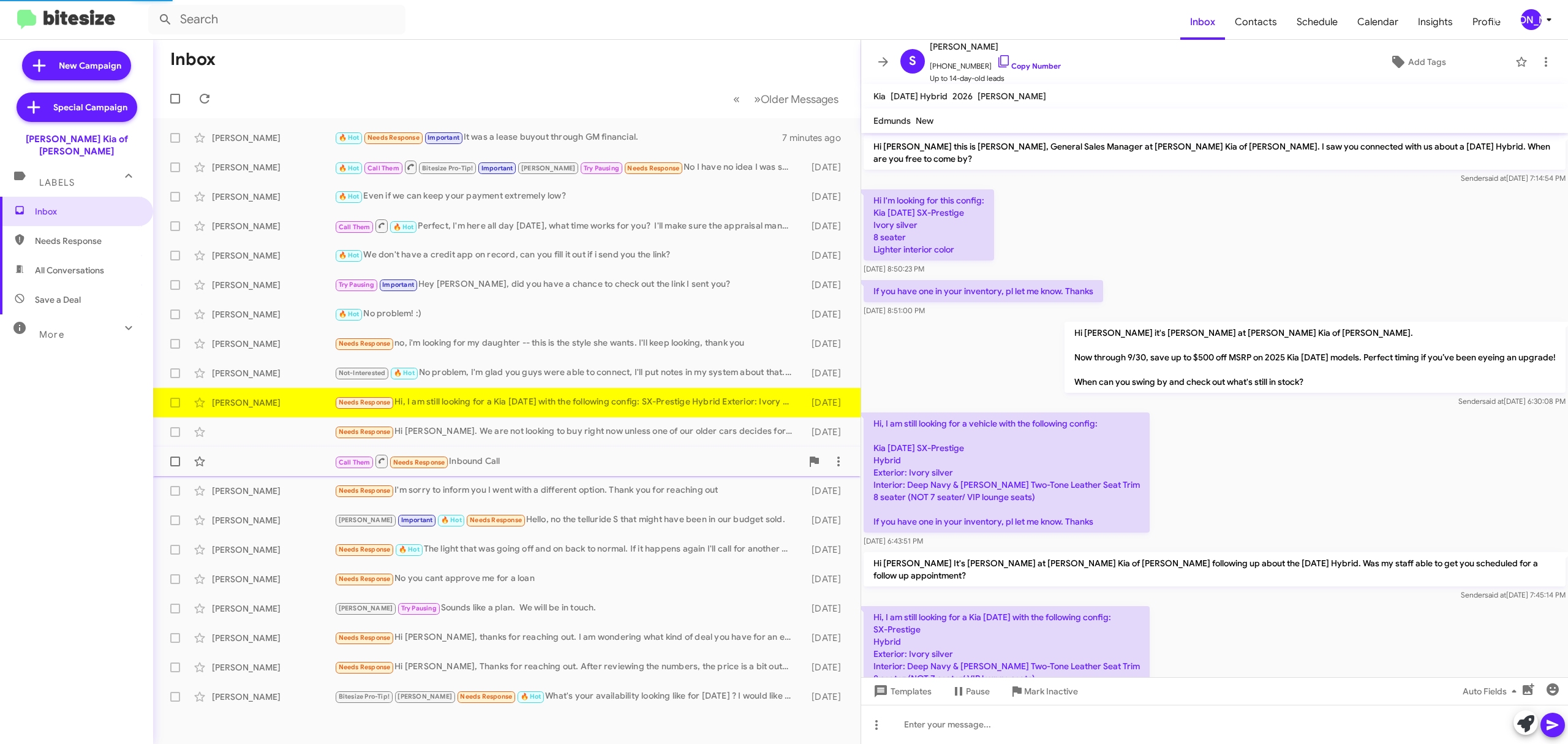
scroll to position [50, 0]
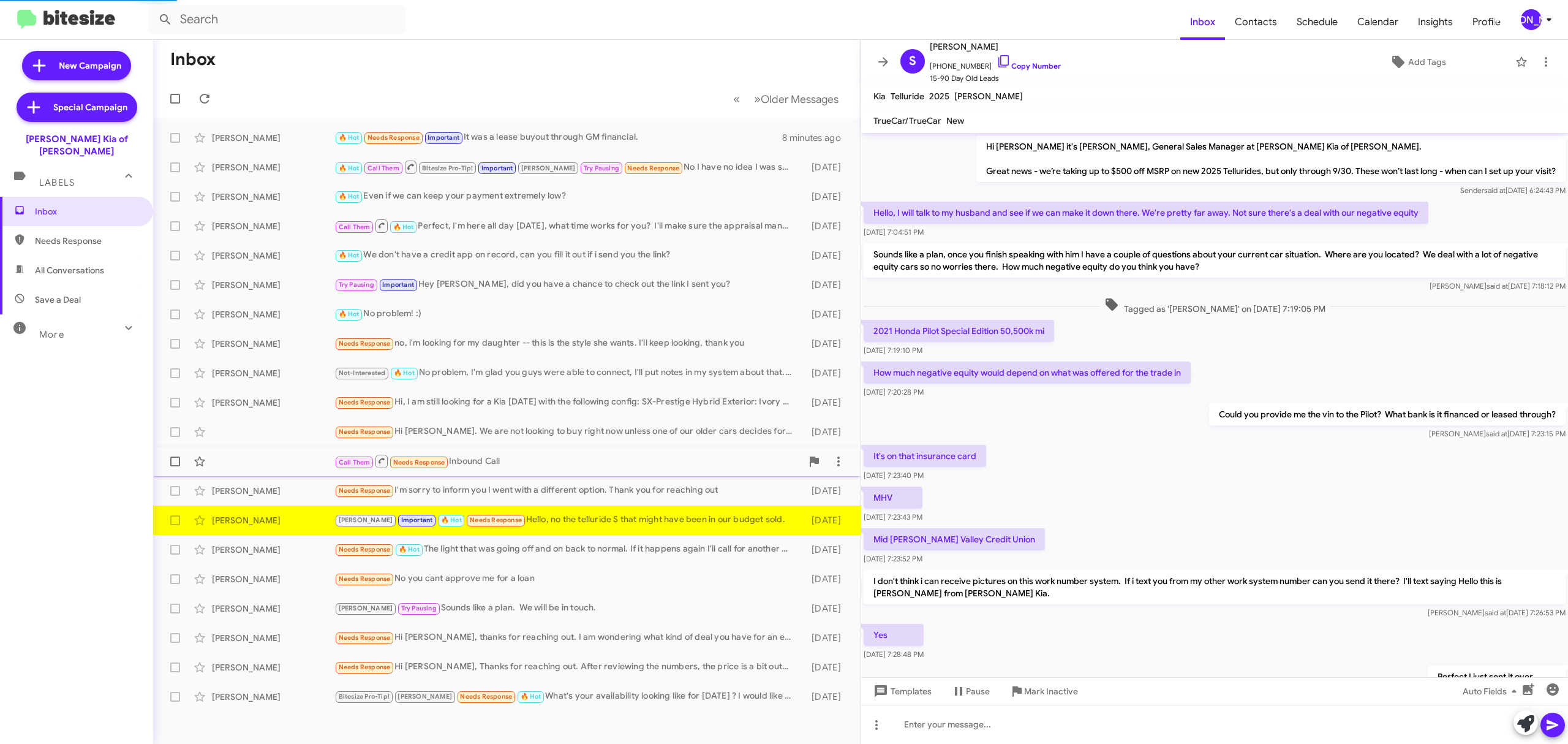
scroll to position [157, 0]
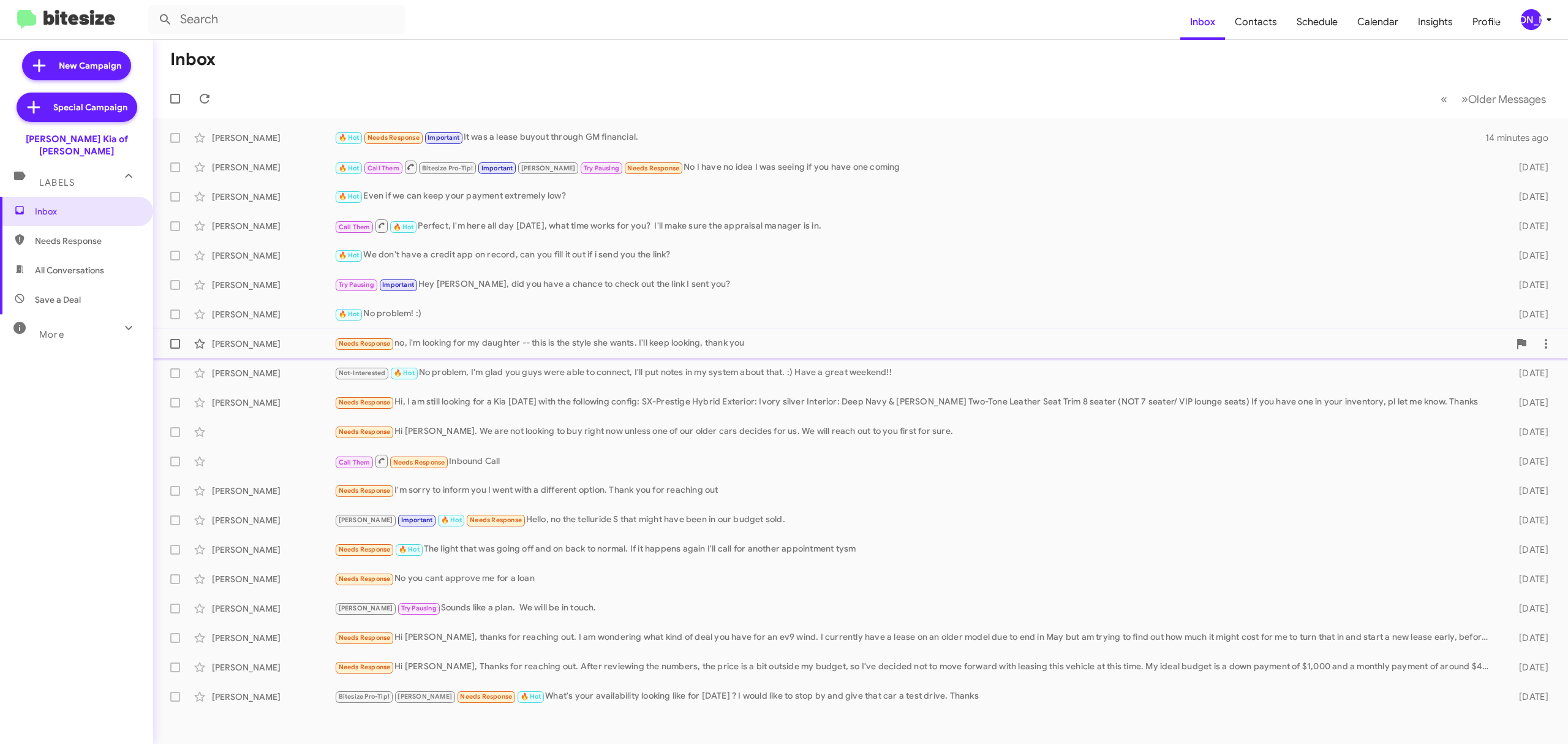
click at [500, 338] on div "Needs Response no, i'm looking for my daughter -- this is the style she wants. …" at bounding box center [921, 344] width 1175 height 14
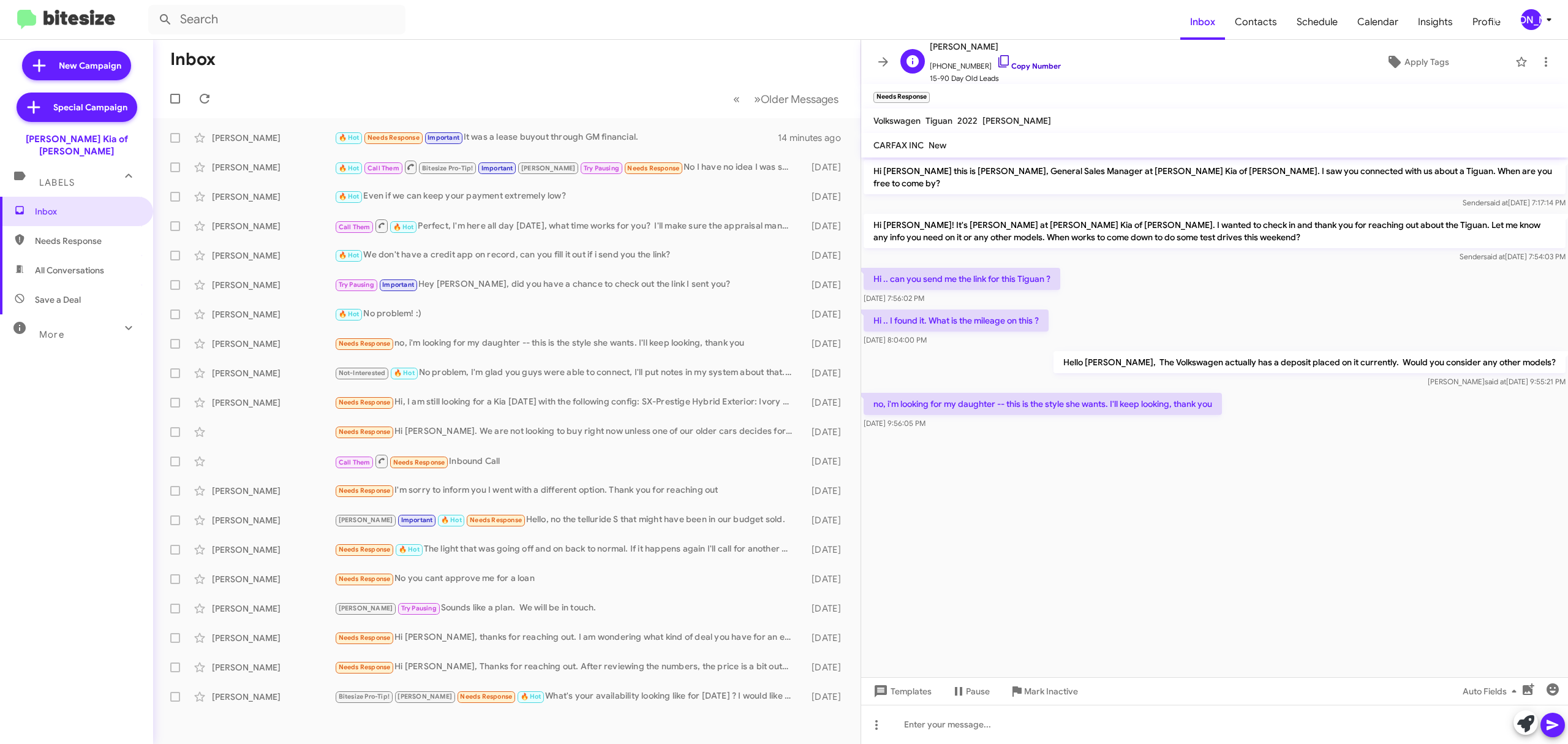
click at [1027, 64] on link "Copy Number" at bounding box center [1028, 66] width 64 height 9
click at [281, 514] on div "Sarah Dobres" at bounding box center [273, 521] width 123 height 12
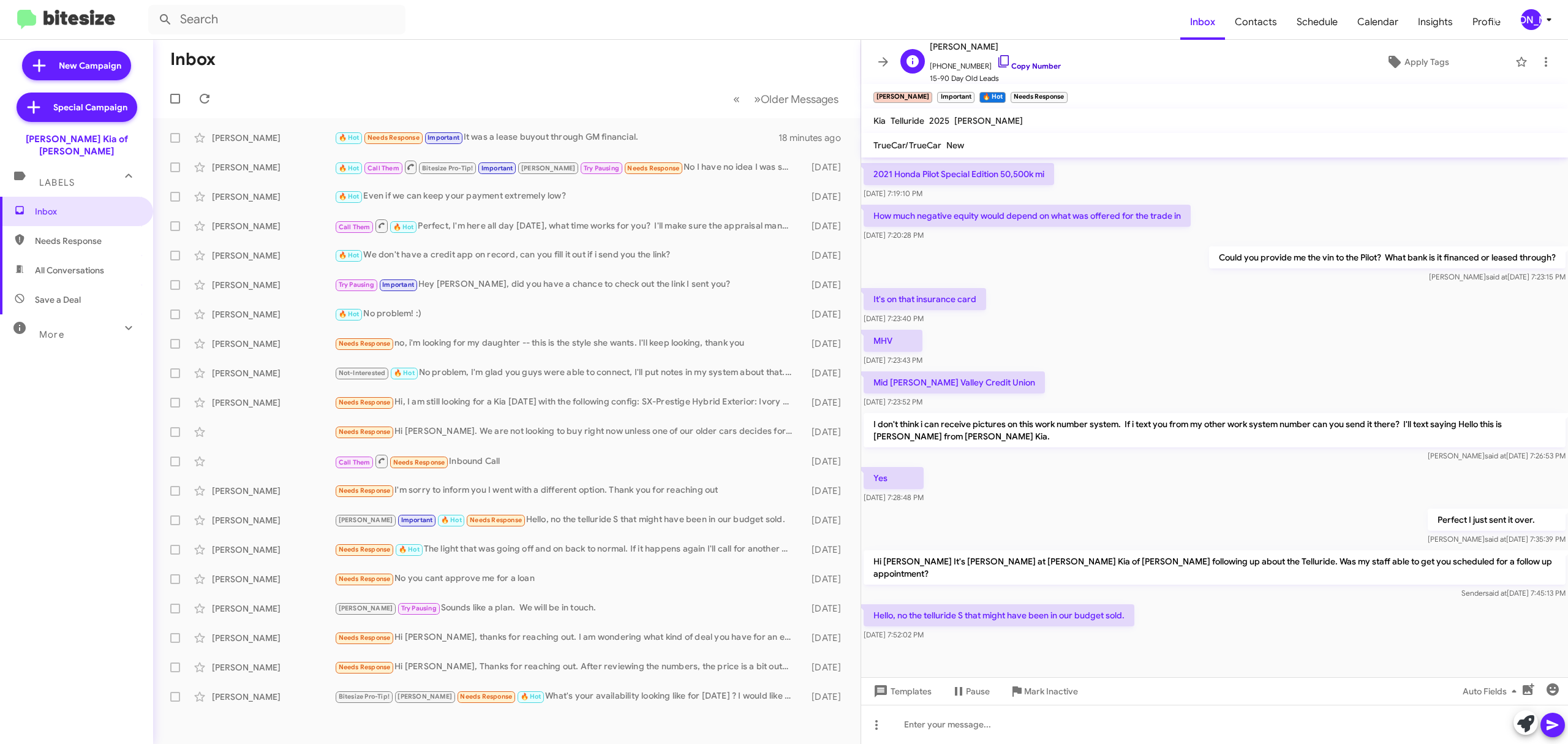
click at [1017, 62] on link "Copy Number" at bounding box center [1028, 66] width 64 height 9
click at [454, 474] on span "Call Them Needs Response Inbound Call 3 days ago" at bounding box center [506, 462] width 707 height 29
click at [477, 473] on div "Call Them Needs Response Inbound Call 3 days ago" at bounding box center [506, 462] width 688 height 25
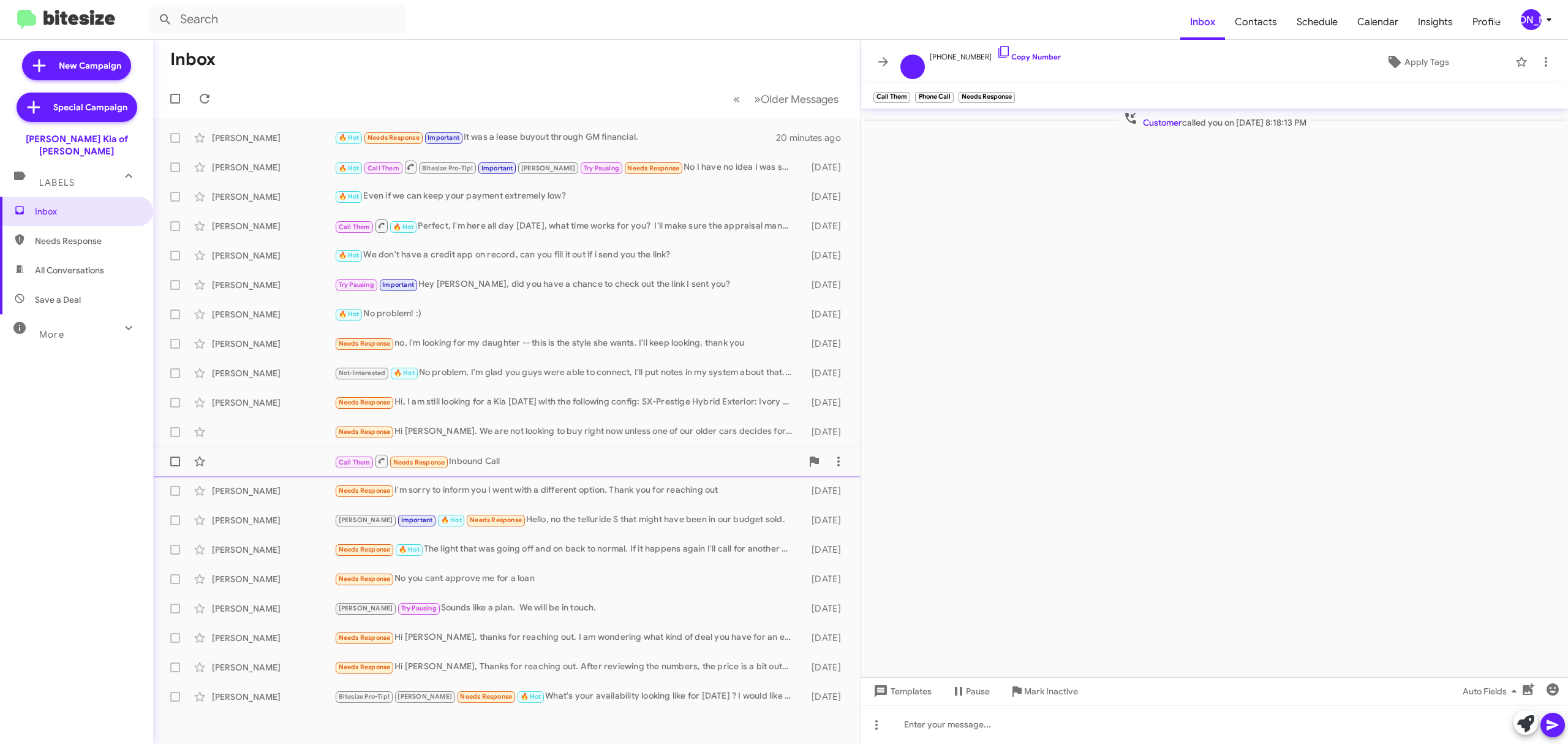
click at [439, 486] on div "Needs Response I'm sorry to inform you I went with a different option. Thank yo…" at bounding box center [566, 490] width 464 height 14
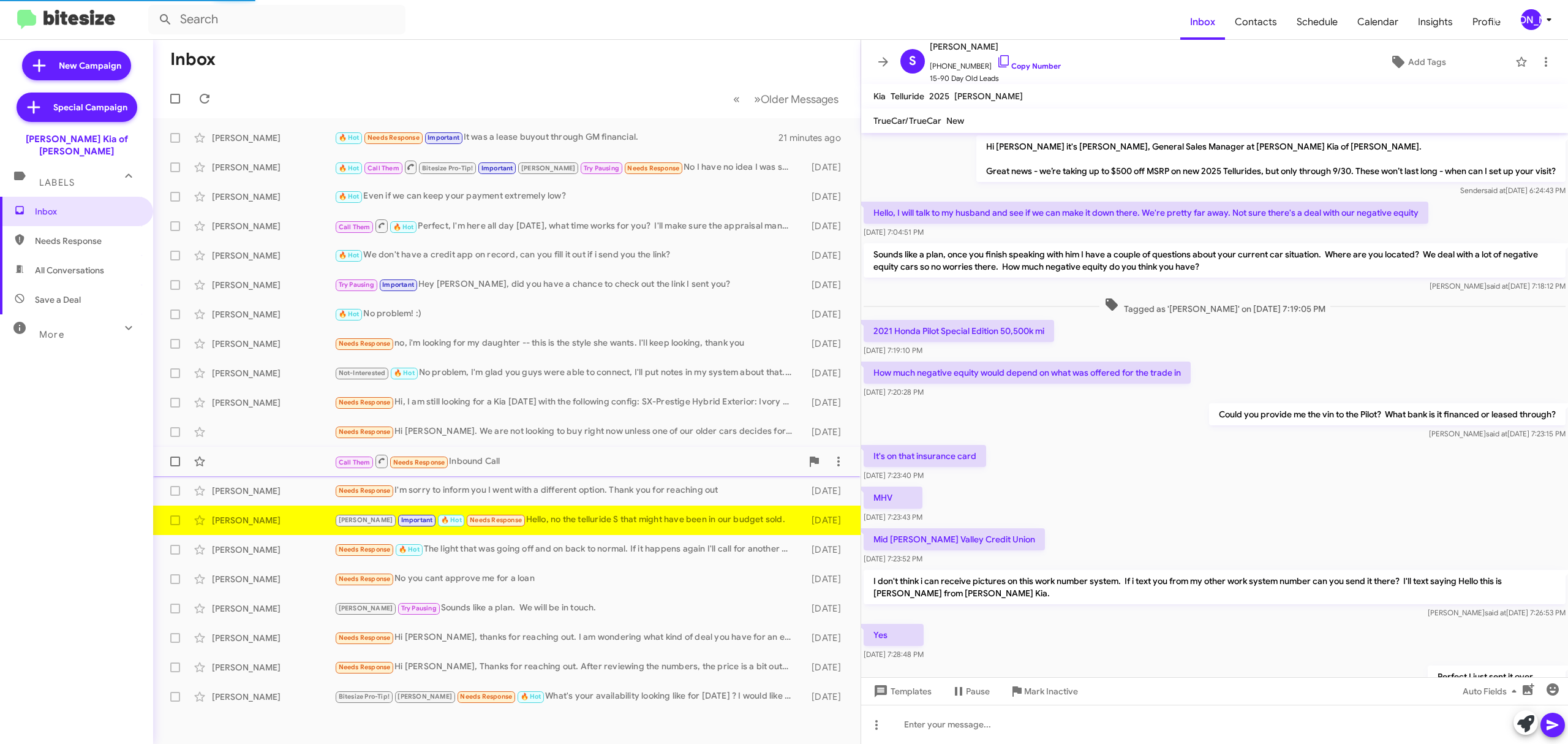
scroll to position [157, 0]
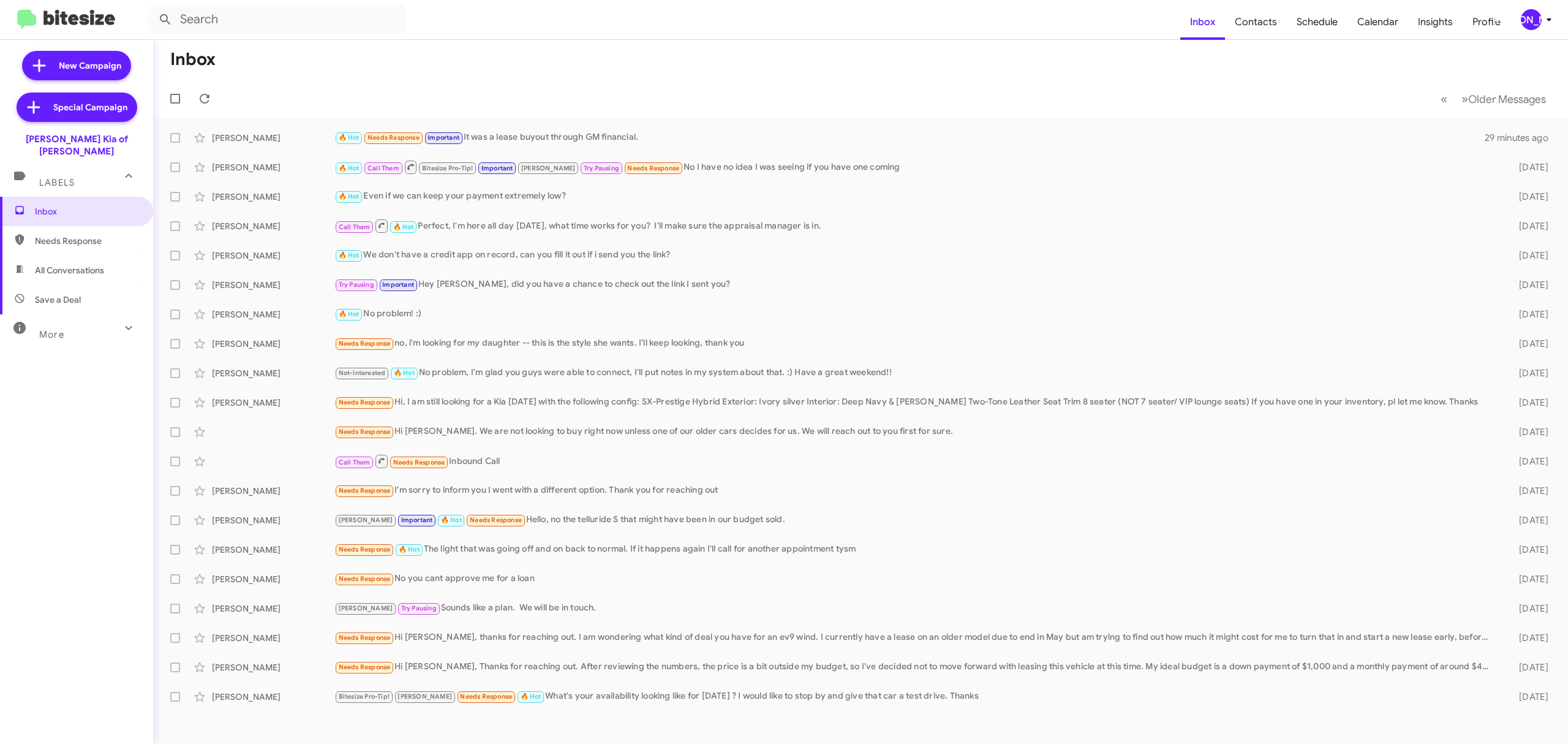
click at [1530, 19] on div "[PERSON_NAME]" at bounding box center [1531, 19] width 21 height 21
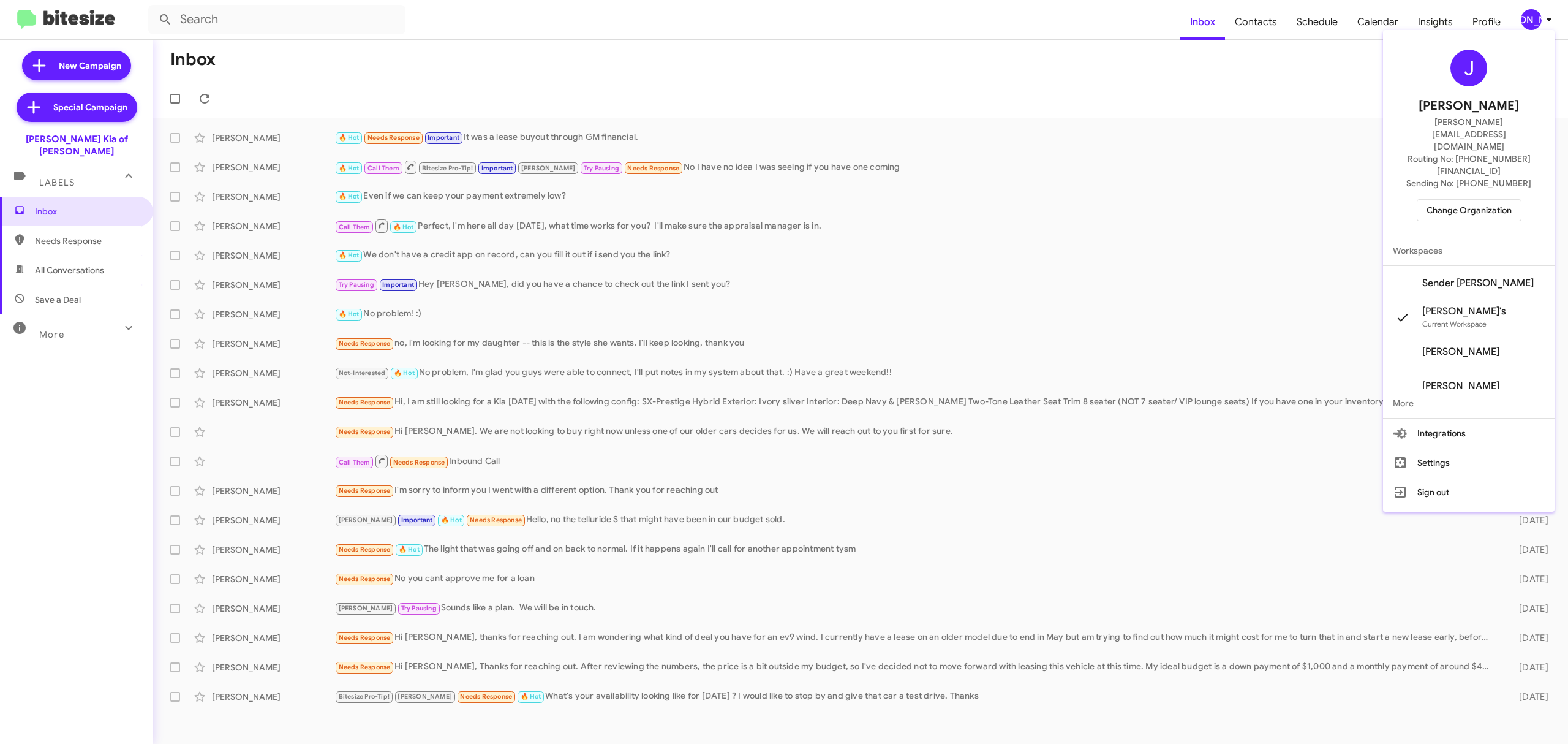
click at [1471, 200] on span "Change Organization" at bounding box center [1470, 210] width 85 height 21
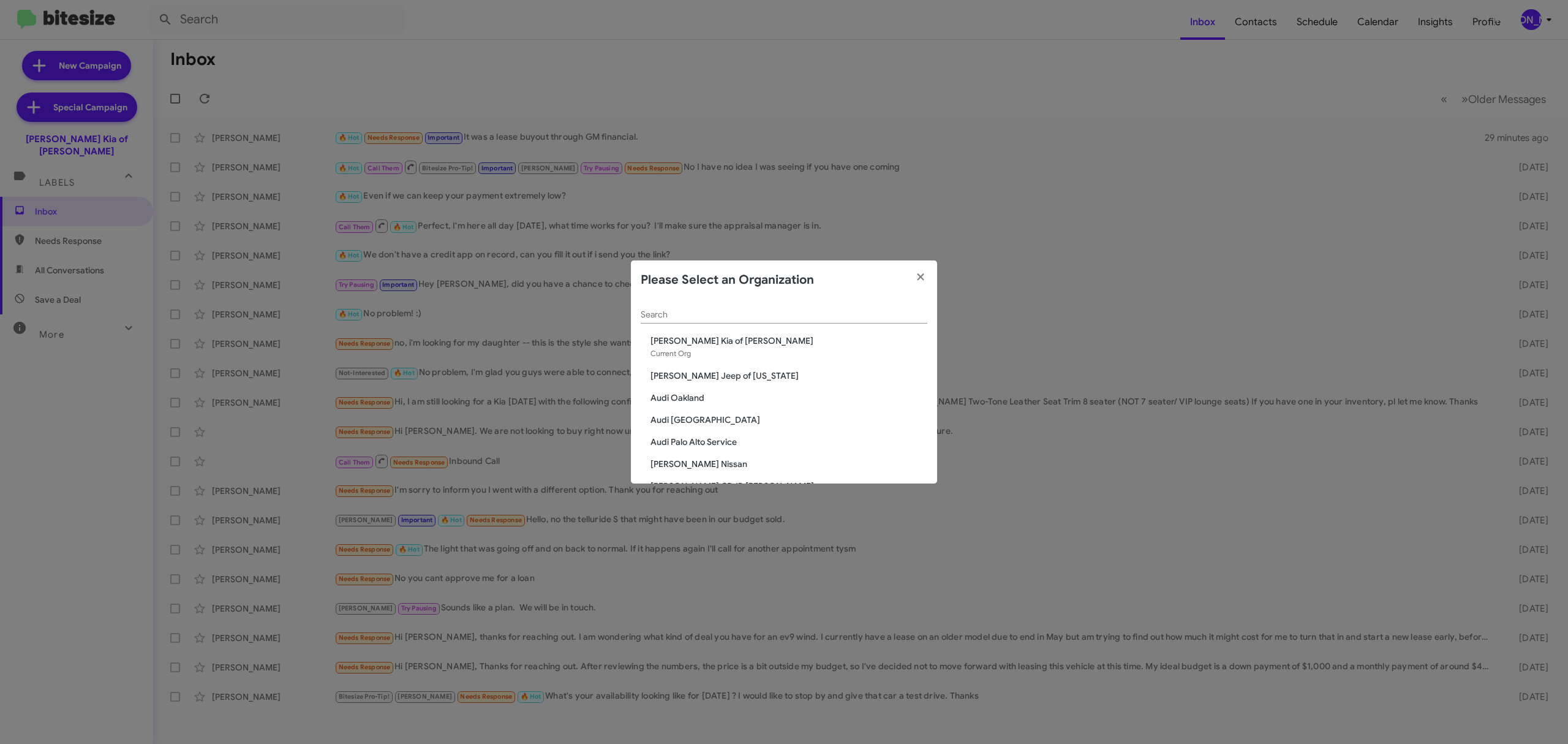
click at [820, 314] on input "Search" at bounding box center [784, 315] width 287 height 10
type input "nielsen"
click at [733, 442] on span "[PERSON_NAME] Nissan of Denville" at bounding box center [789, 442] width 277 height 12
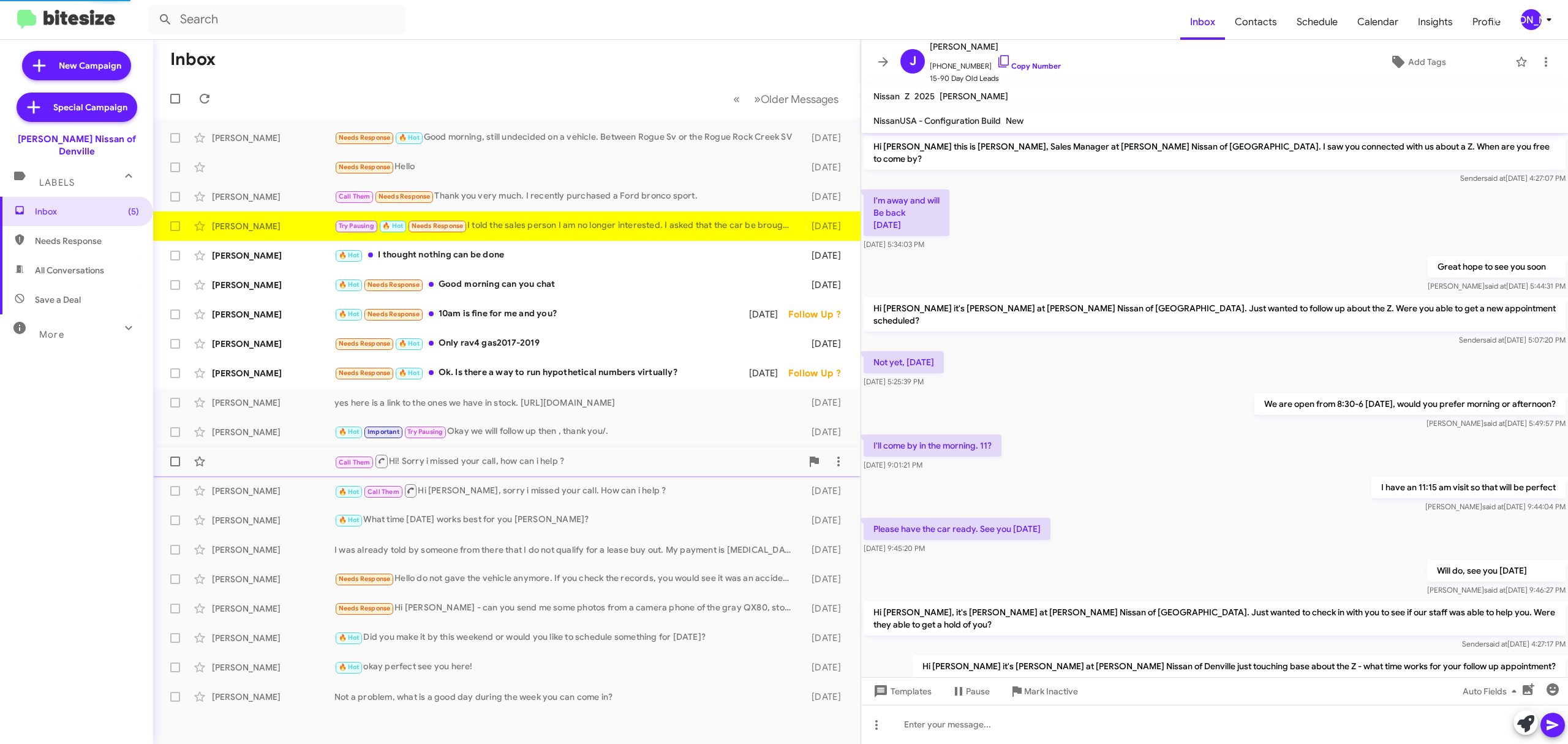
scroll to position [74, 0]
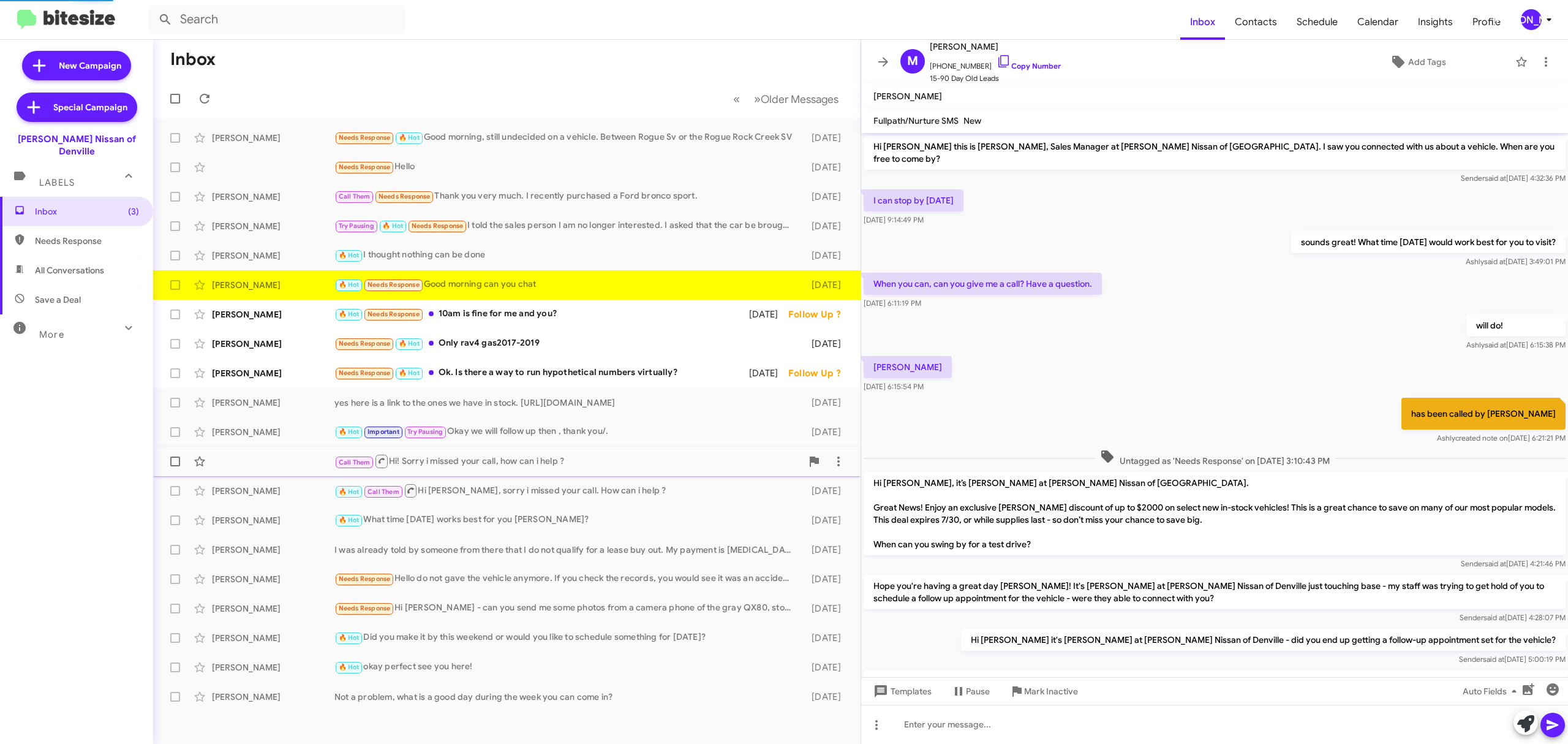
scroll to position [325, 0]
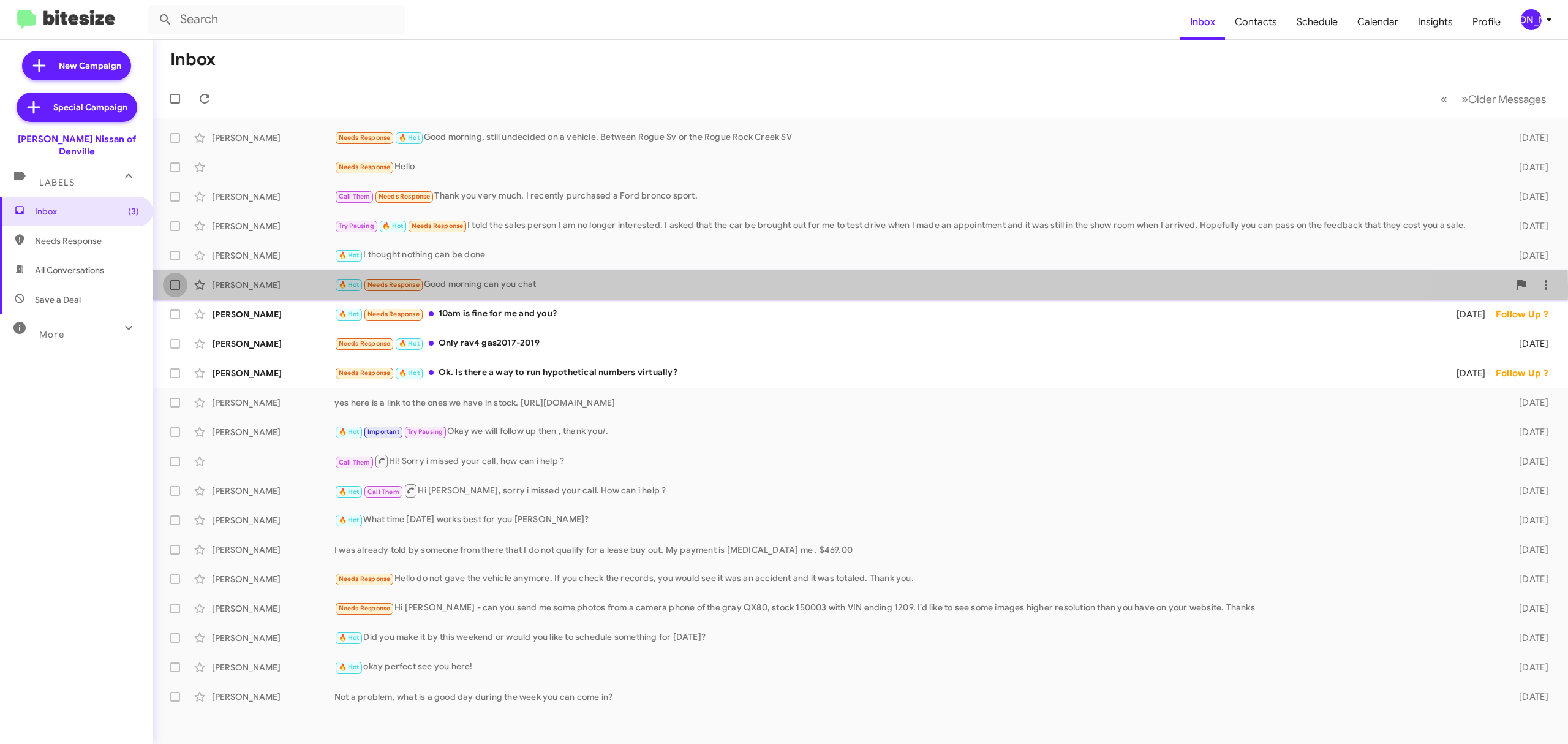
click at [176, 287] on span at bounding box center [175, 285] width 10 height 10
click at [175, 290] on input "checkbox" at bounding box center [174, 290] width 1 height 1
checkbox input "true"
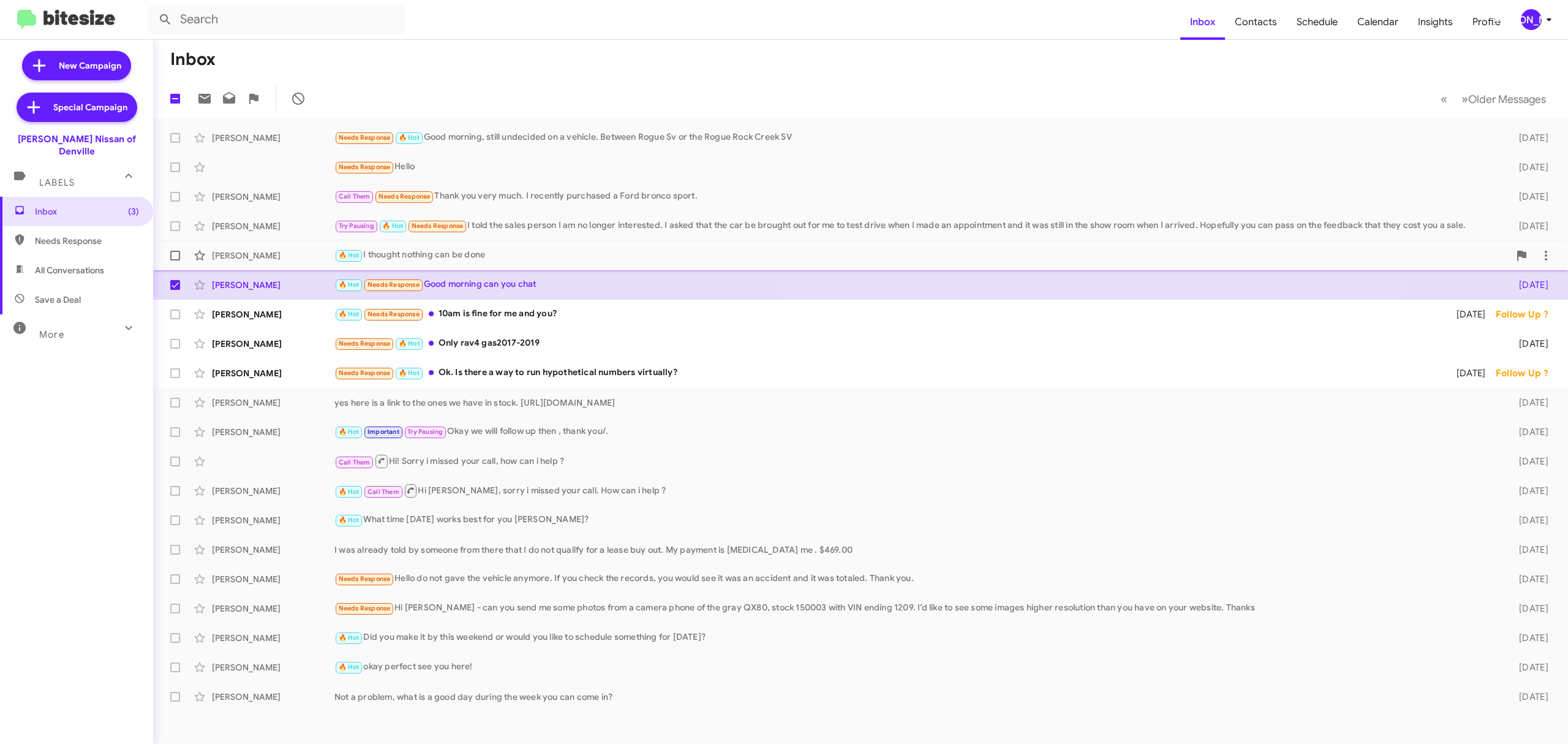
click at [179, 255] on span at bounding box center [175, 255] width 10 height 10
click at [175, 261] on input "checkbox" at bounding box center [174, 261] width 1 height 1
checkbox input "true"
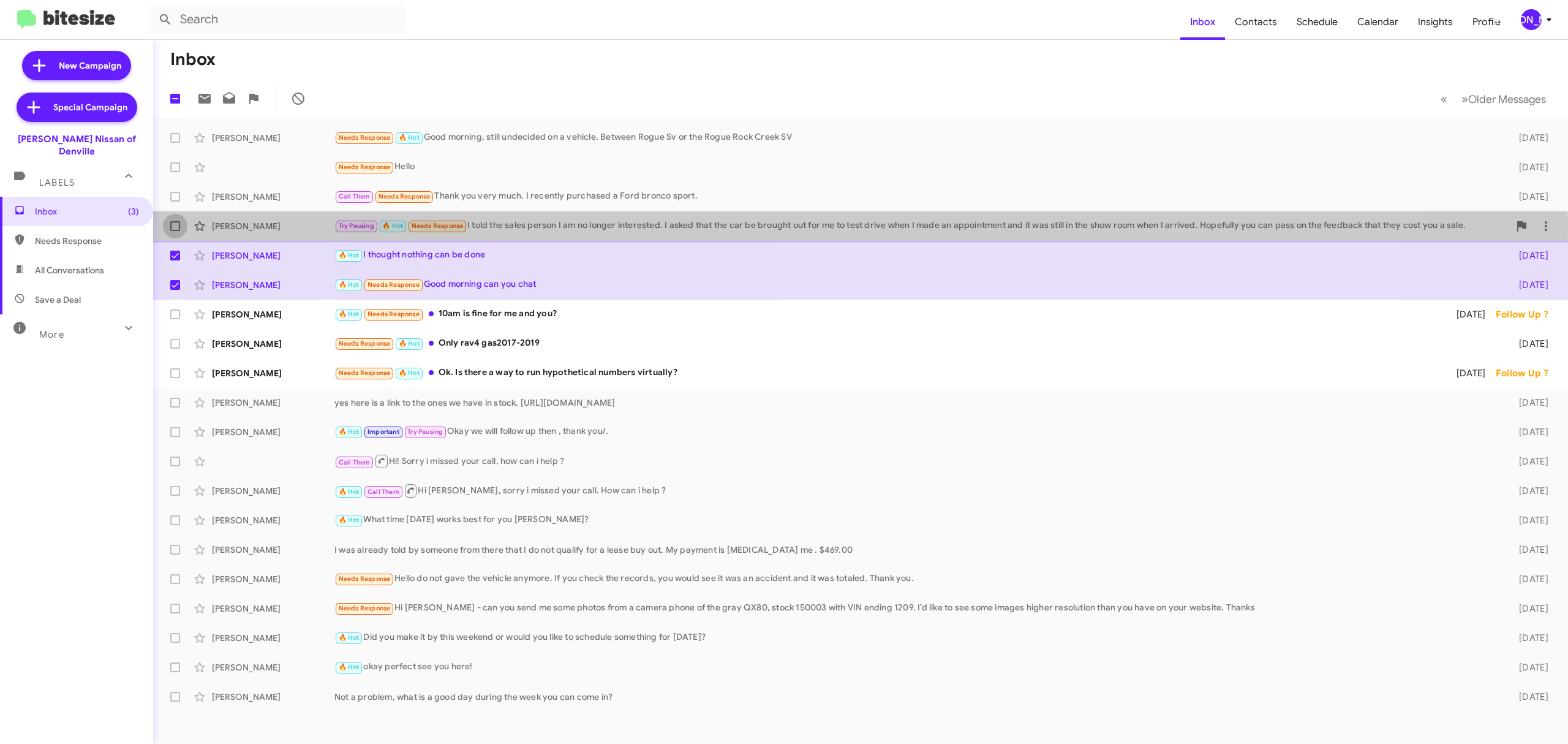
click at [176, 227] on span at bounding box center [175, 226] width 10 height 10
click at [175, 231] on input "checkbox" at bounding box center [174, 231] width 1 height 1
checkbox input "true"
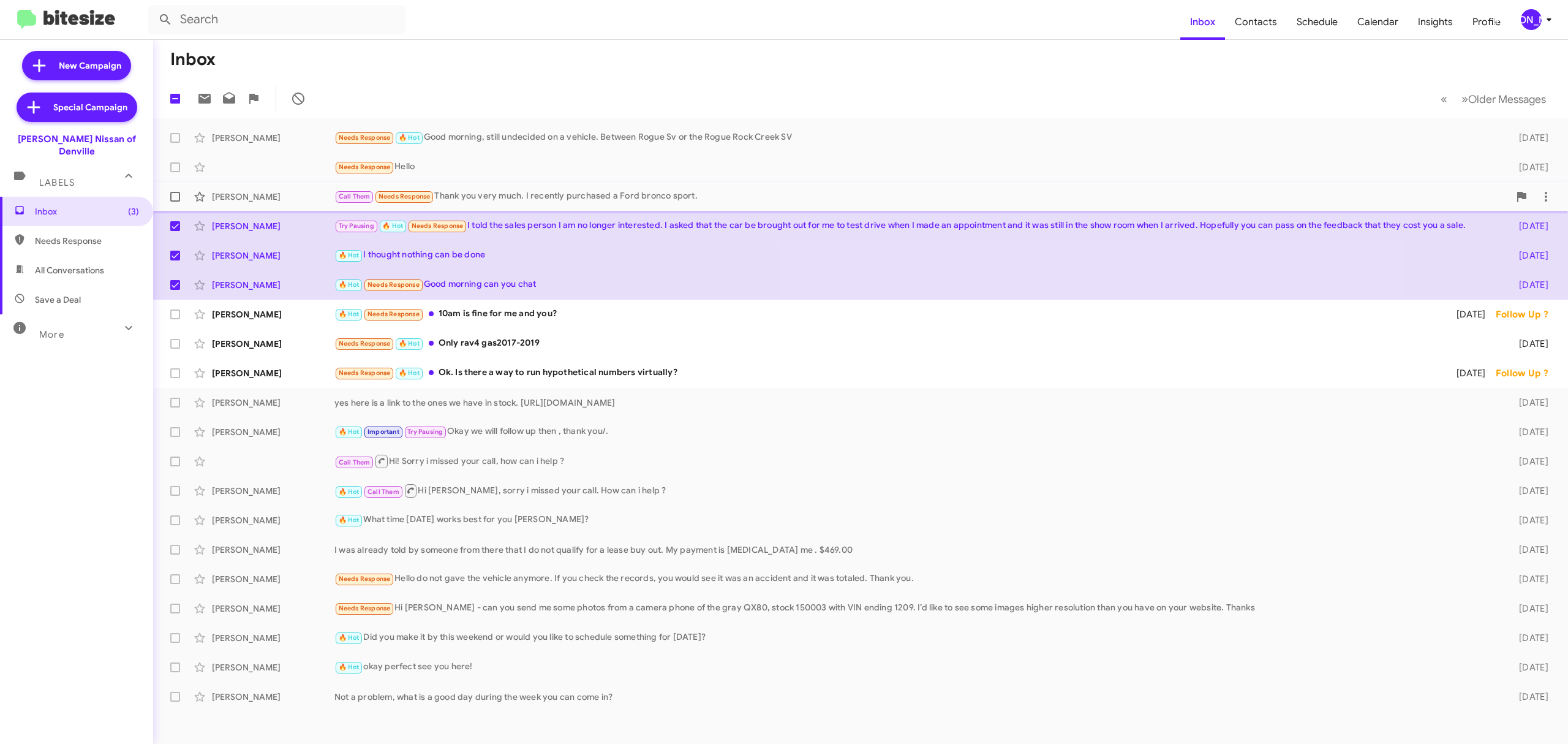
click at [173, 199] on span at bounding box center [175, 196] width 10 height 10
click at [174, 202] on input "checkbox" at bounding box center [174, 202] width 1 height 1
checkbox input "true"
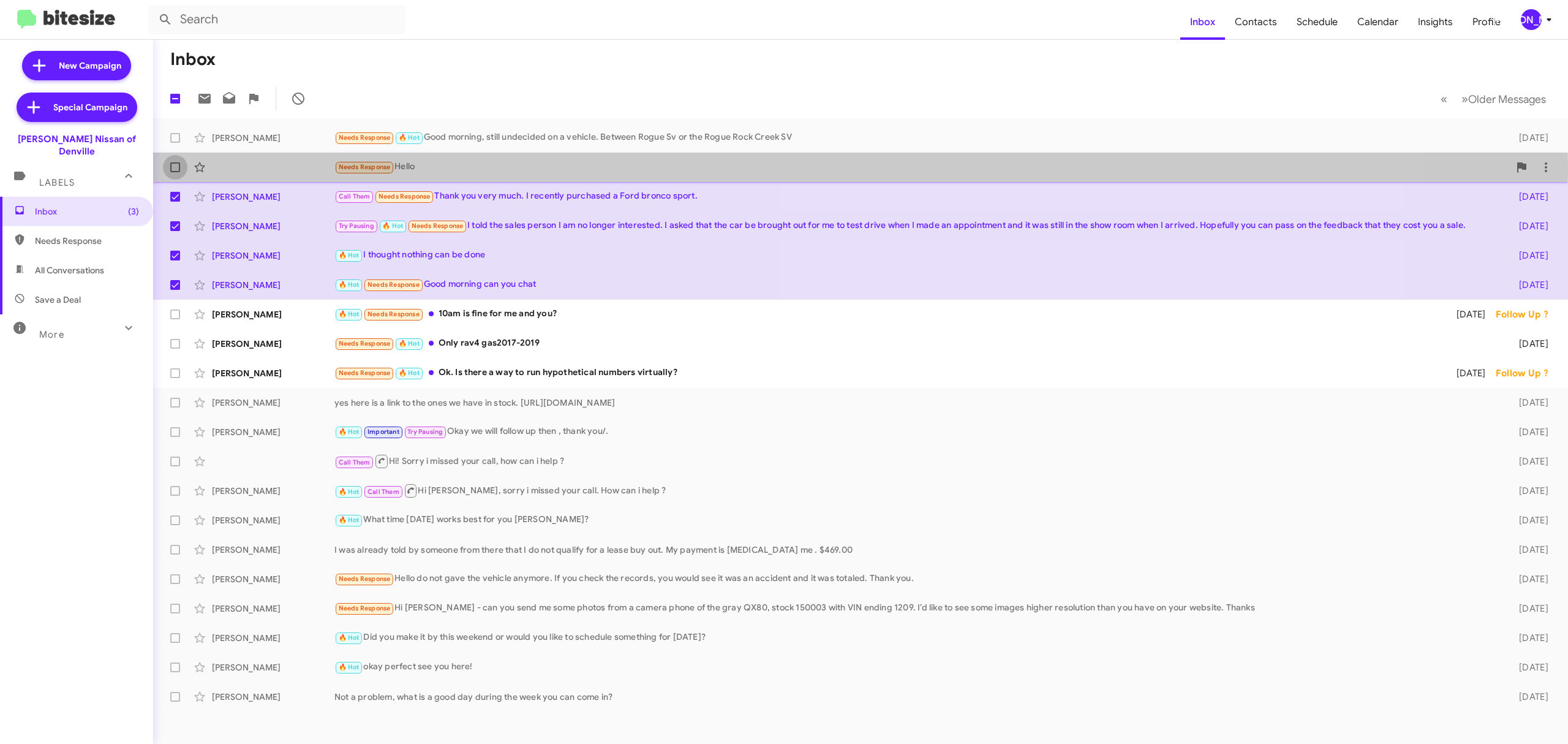
click at [174, 167] on span at bounding box center [175, 167] width 10 height 10
click at [174, 172] on input "checkbox" at bounding box center [174, 172] width 1 height 1
checkbox input "true"
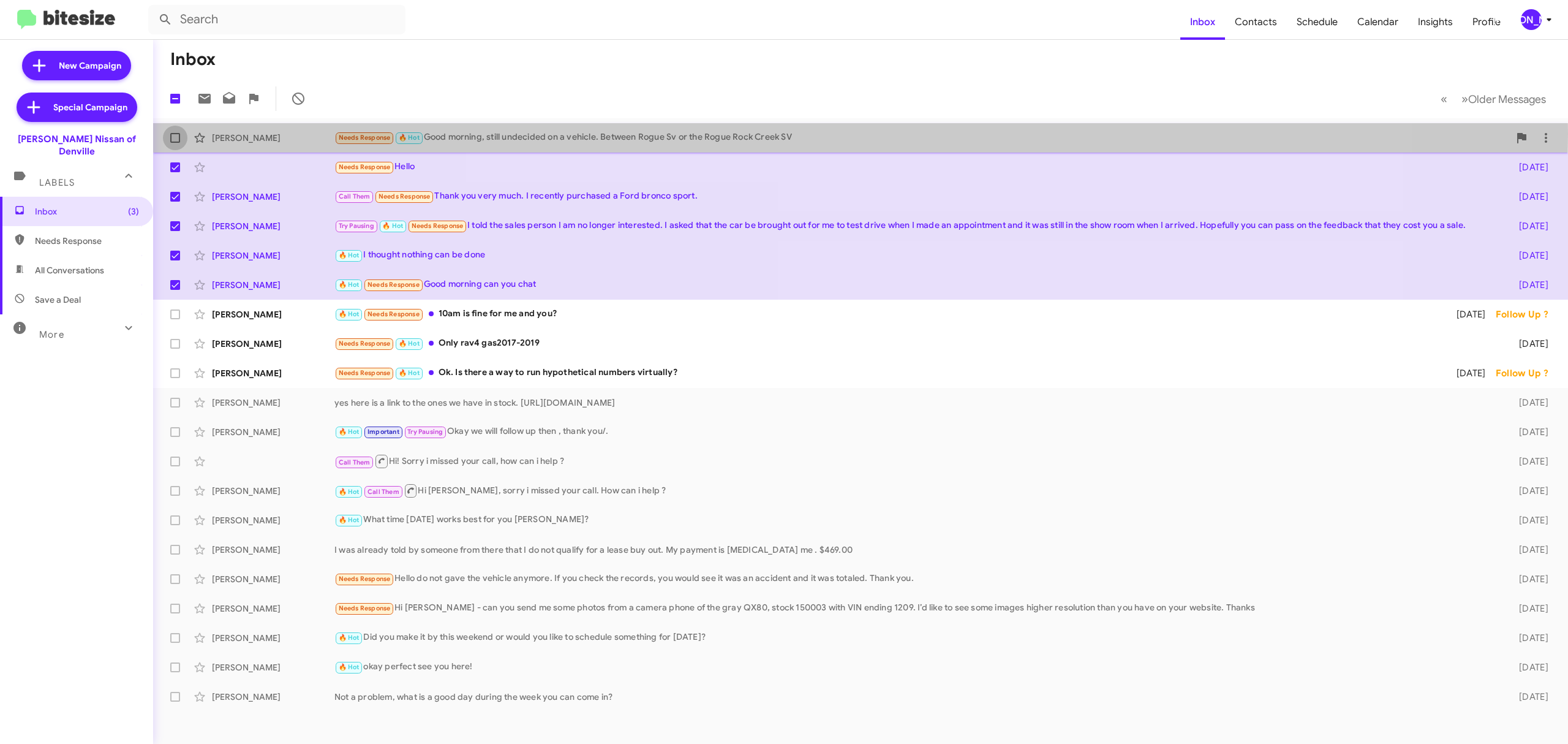
click at [168, 133] on label at bounding box center [175, 138] width 25 height 25
click at [174, 143] on input "checkbox" at bounding box center [174, 143] width 1 height 1
checkbox input "true"
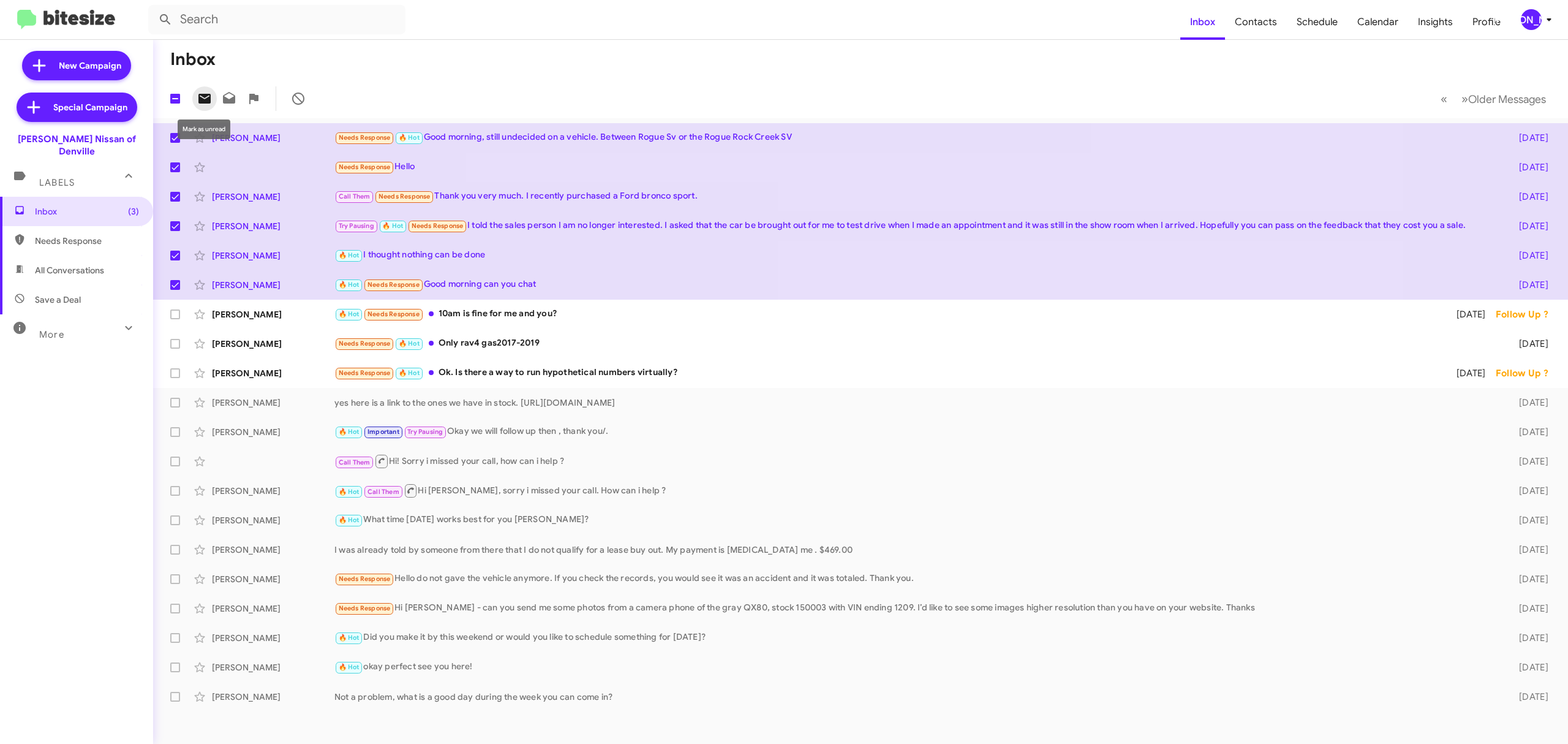
click at [206, 94] on icon at bounding box center [205, 99] width 12 height 10
click at [1534, 20] on div "[PERSON_NAME]" at bounding box center [1531, 19] width 21 height 21
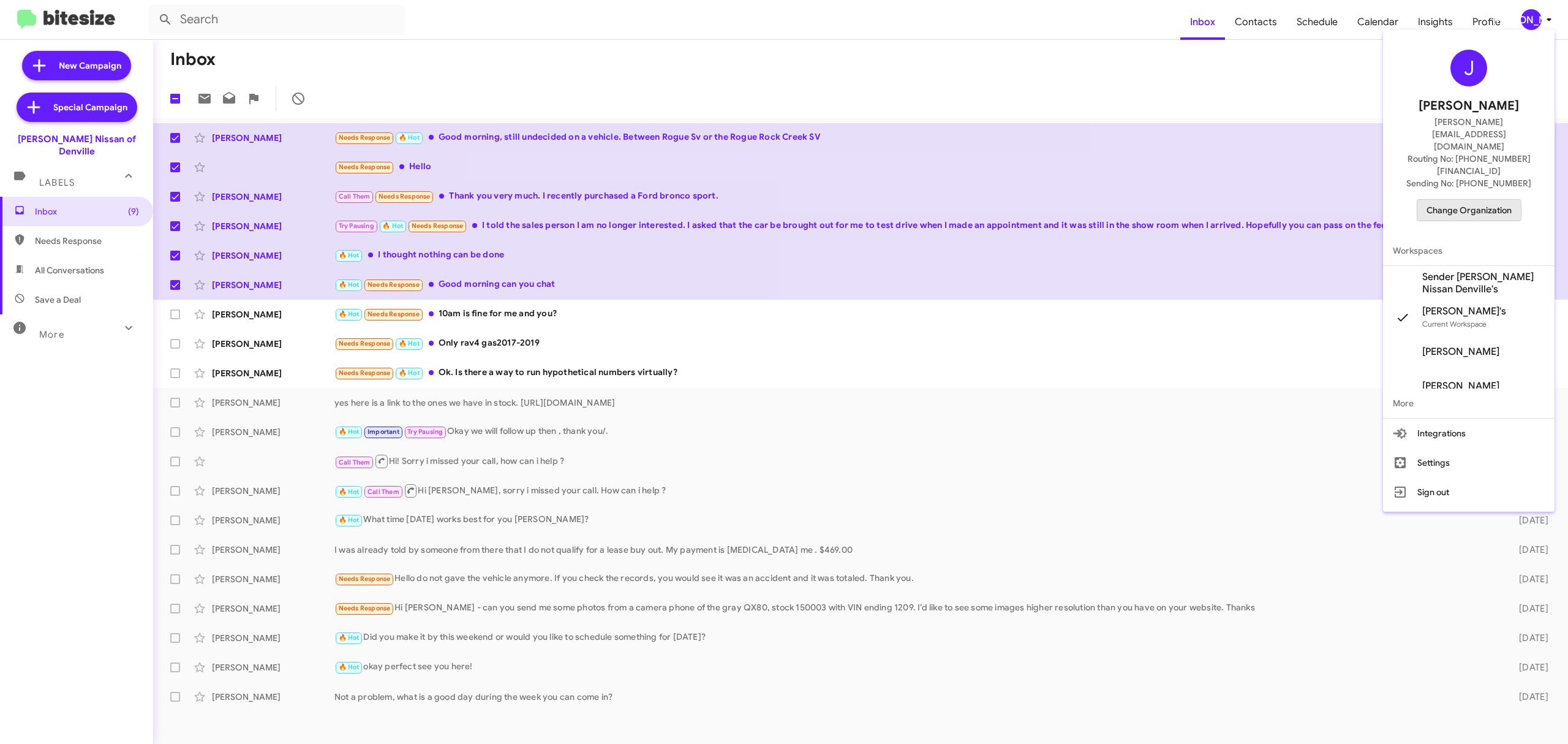
click at [1449, 200] on span "Change Organization" at bounding box center [1470, 210] width 85 height 21
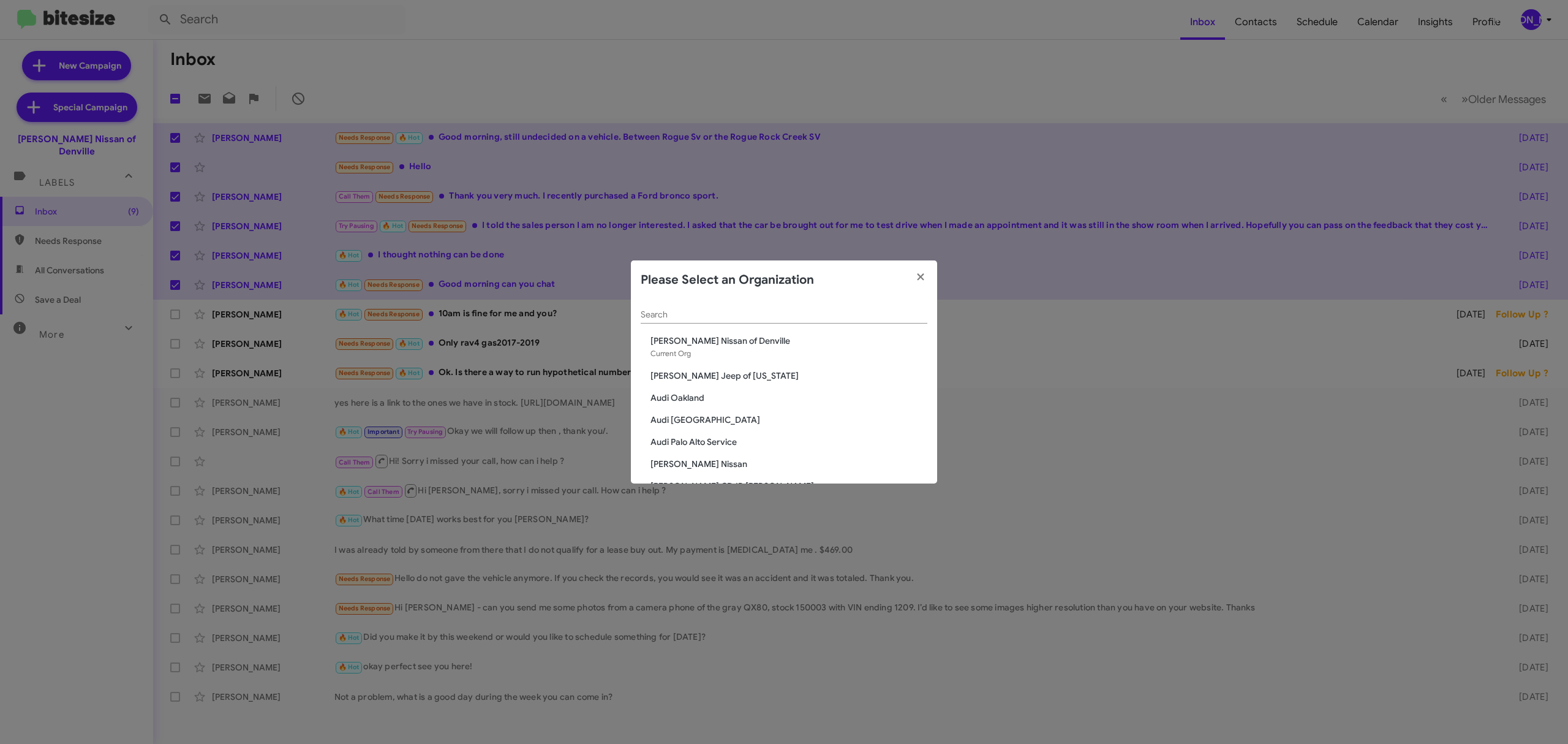
click at [828, 308] on div "Search" at bounding box center [784, 311] width 287 height 24
click at [795, 317] on input "Search" at bounding box center [784, 315] width 287 height 10
type input "[PERSON_NAME]"
click at [731, 465] on span "[PERSON_NAME] Nissan of Stanhope" at bounding box center [789, 464] width 277 height 12
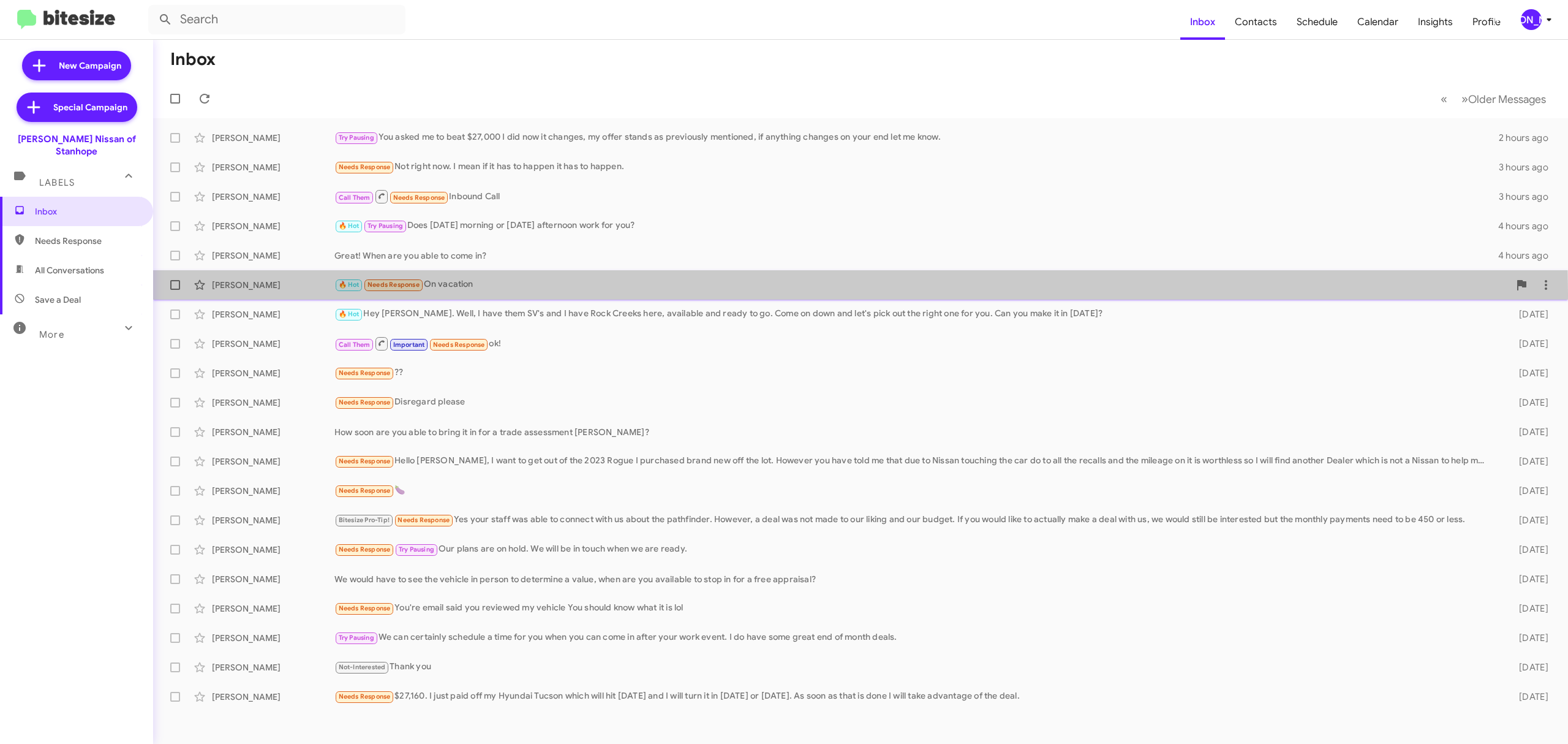
click at [503, 294] on div "[PERSON_NAME] 🔥 Hot Needs Response On vacation [DATE]" at bounding box center [860, 285] width 1395 height 25
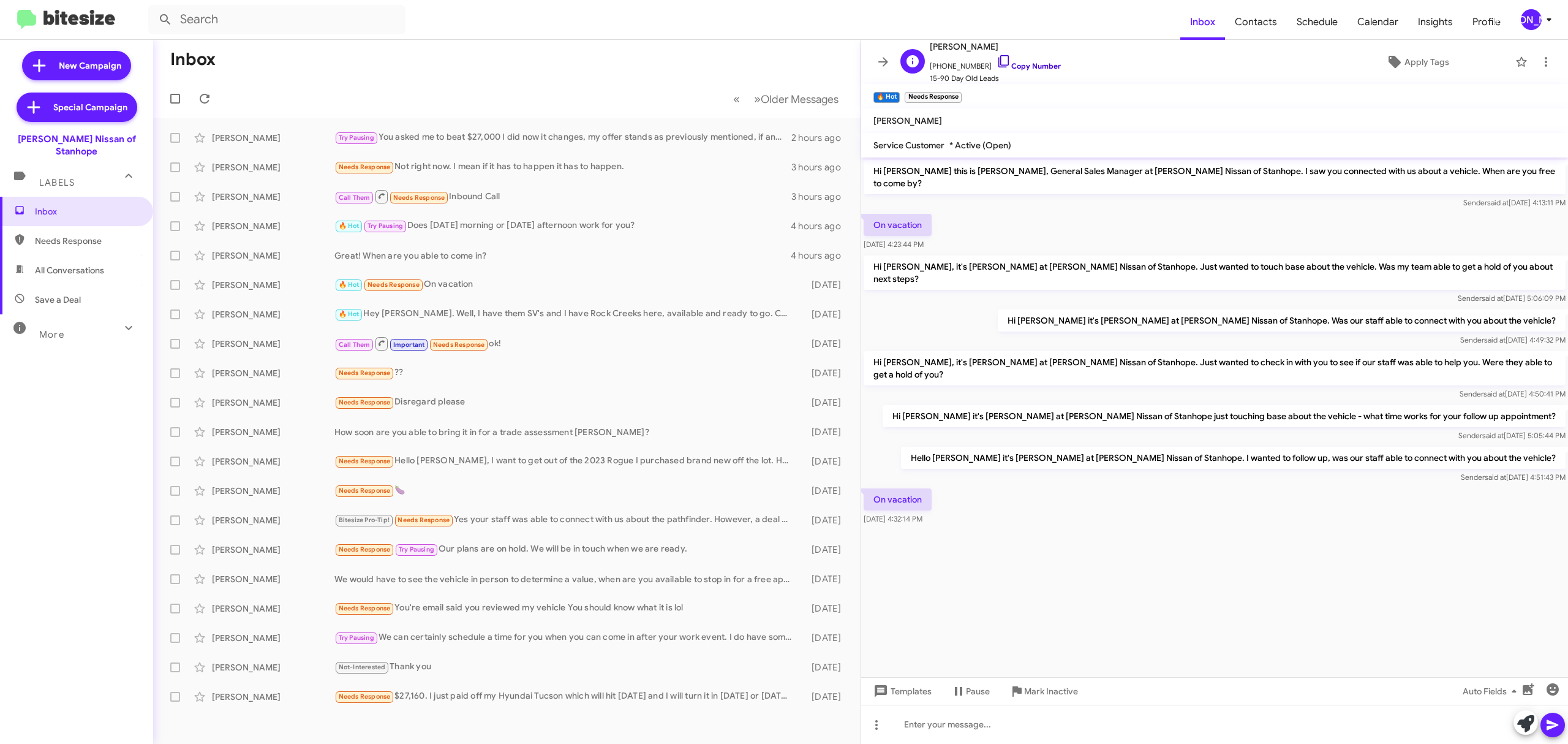
click at [1037, 64] on link "Copy Number" at bounding box center [1028, 66] width 64 height 9
click at [890, 64] on icon at bounding box center [883, 61] width 15 height 15
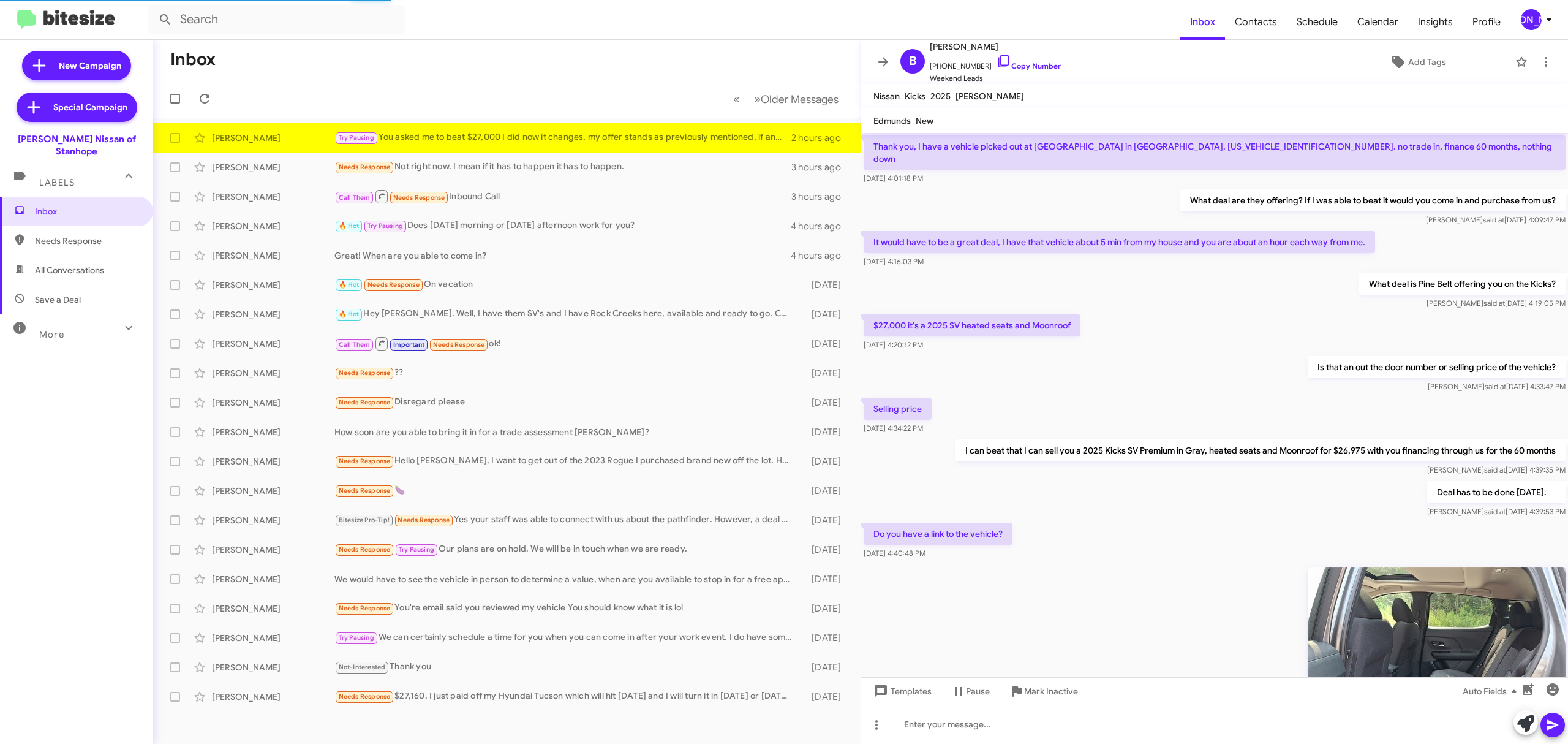
scroll to position [1245, 0]
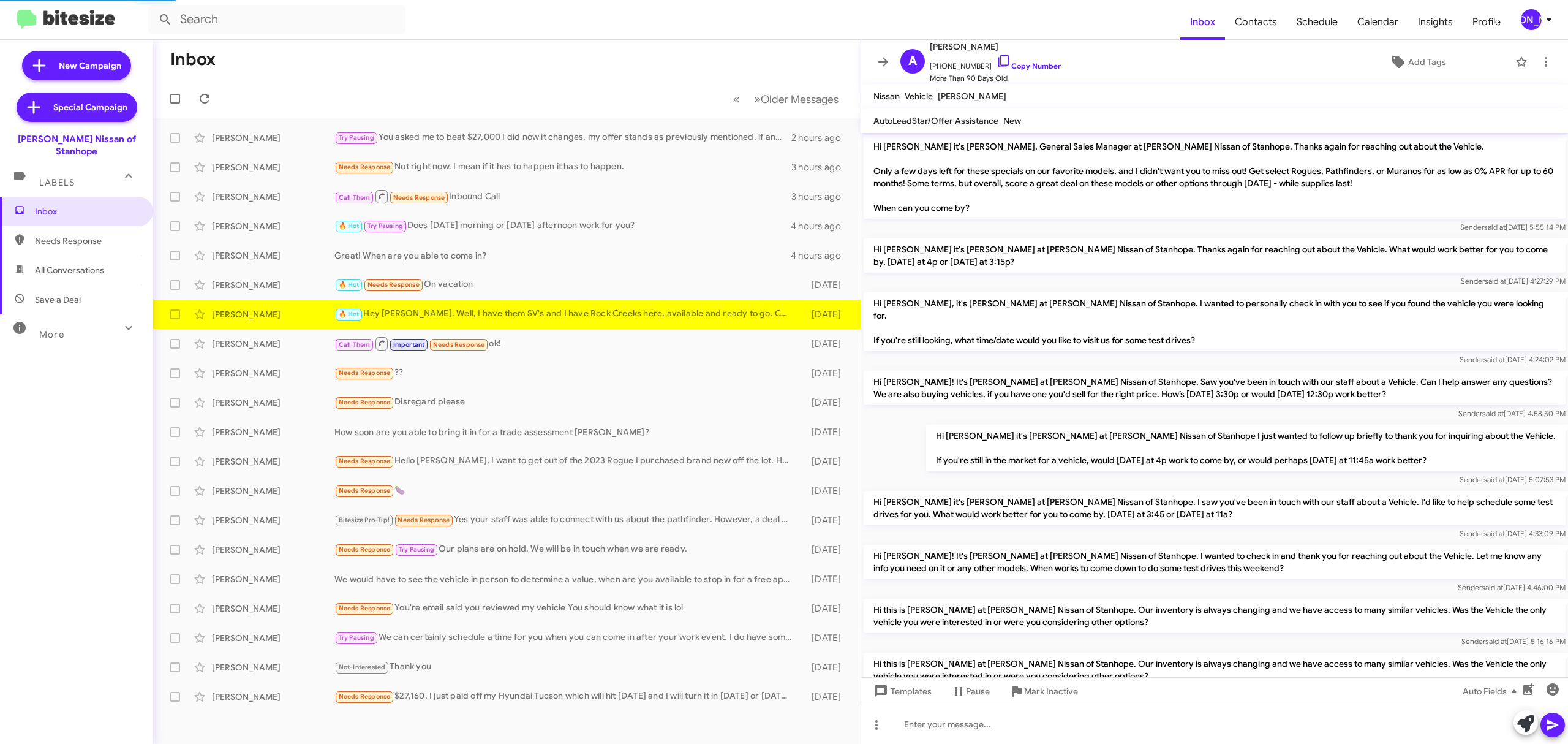
scroll to position [226, 0]
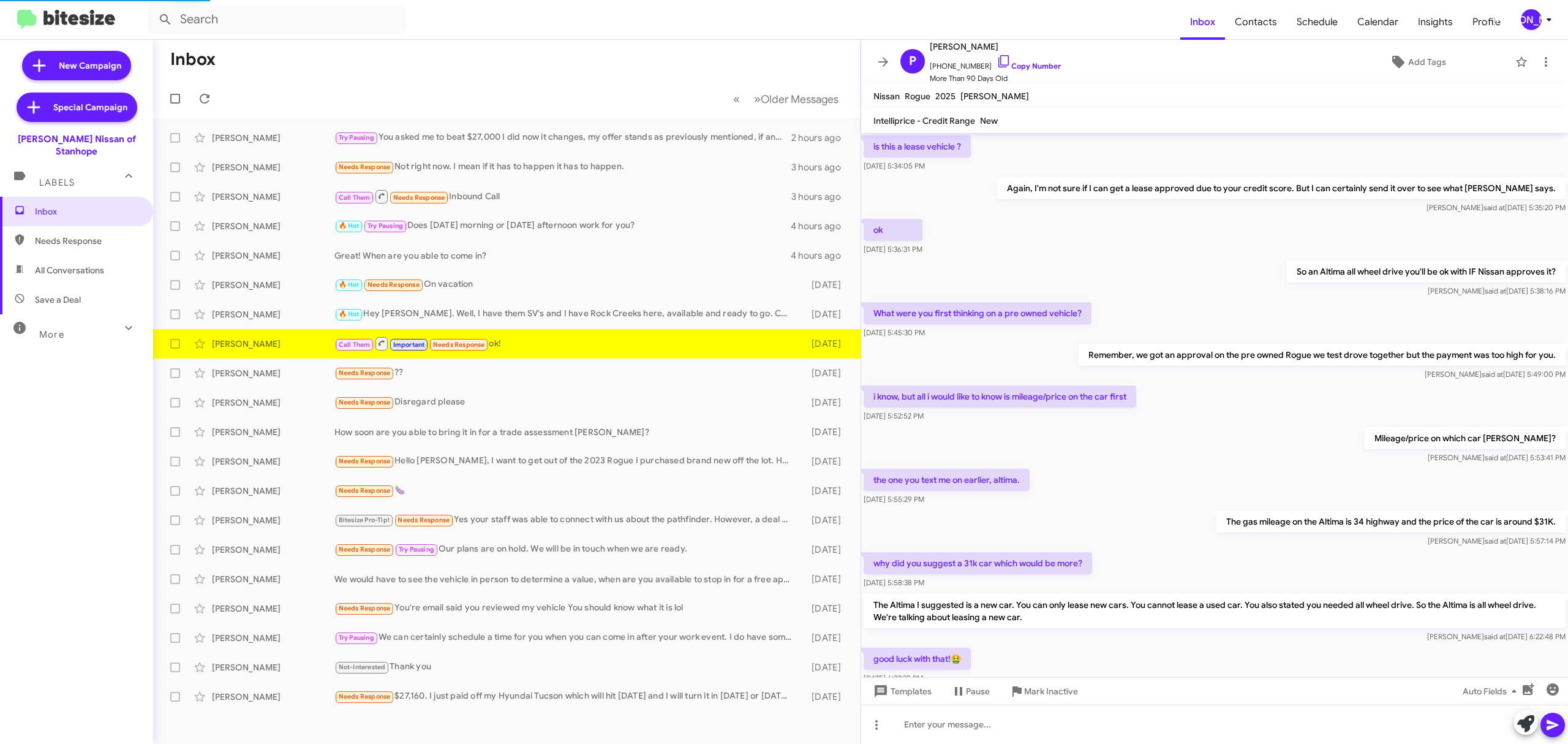
scroll to position [363, 0]
